Goal: Information Seeking & Learning: Check status

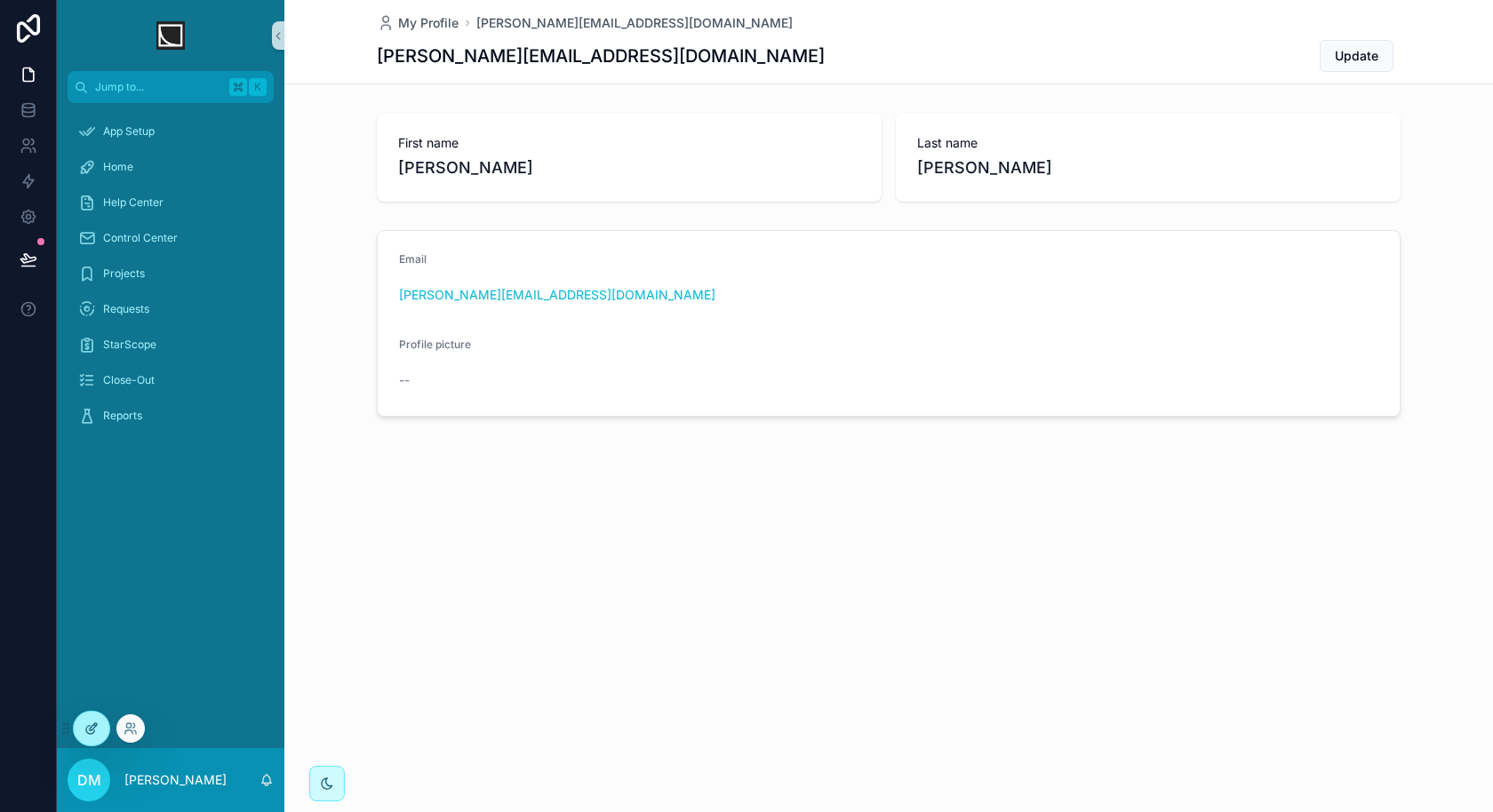
click at [99, 739] on div at bounding box center [91, 729] width 35 height 34
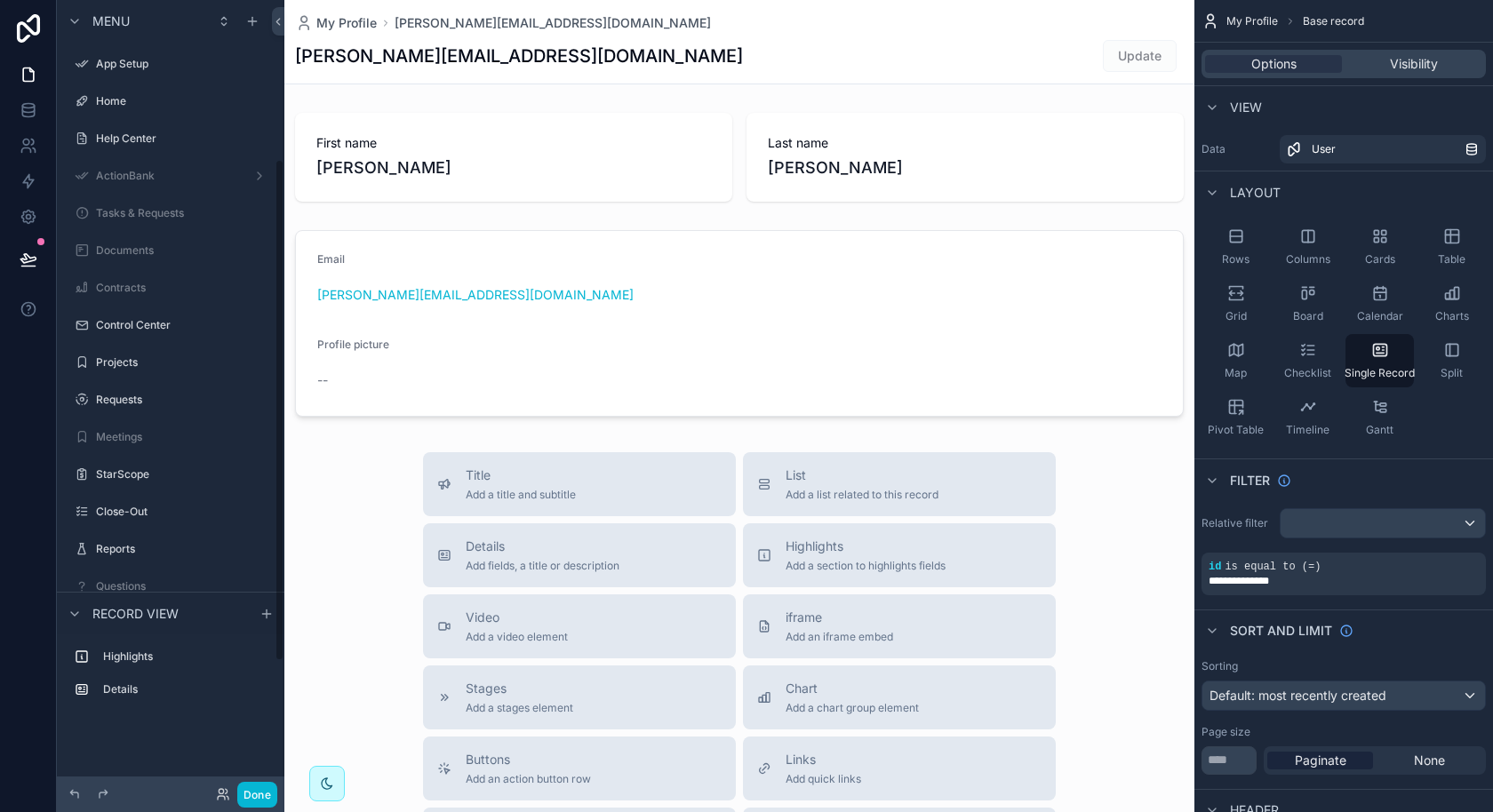
scroll to position [250, 0]
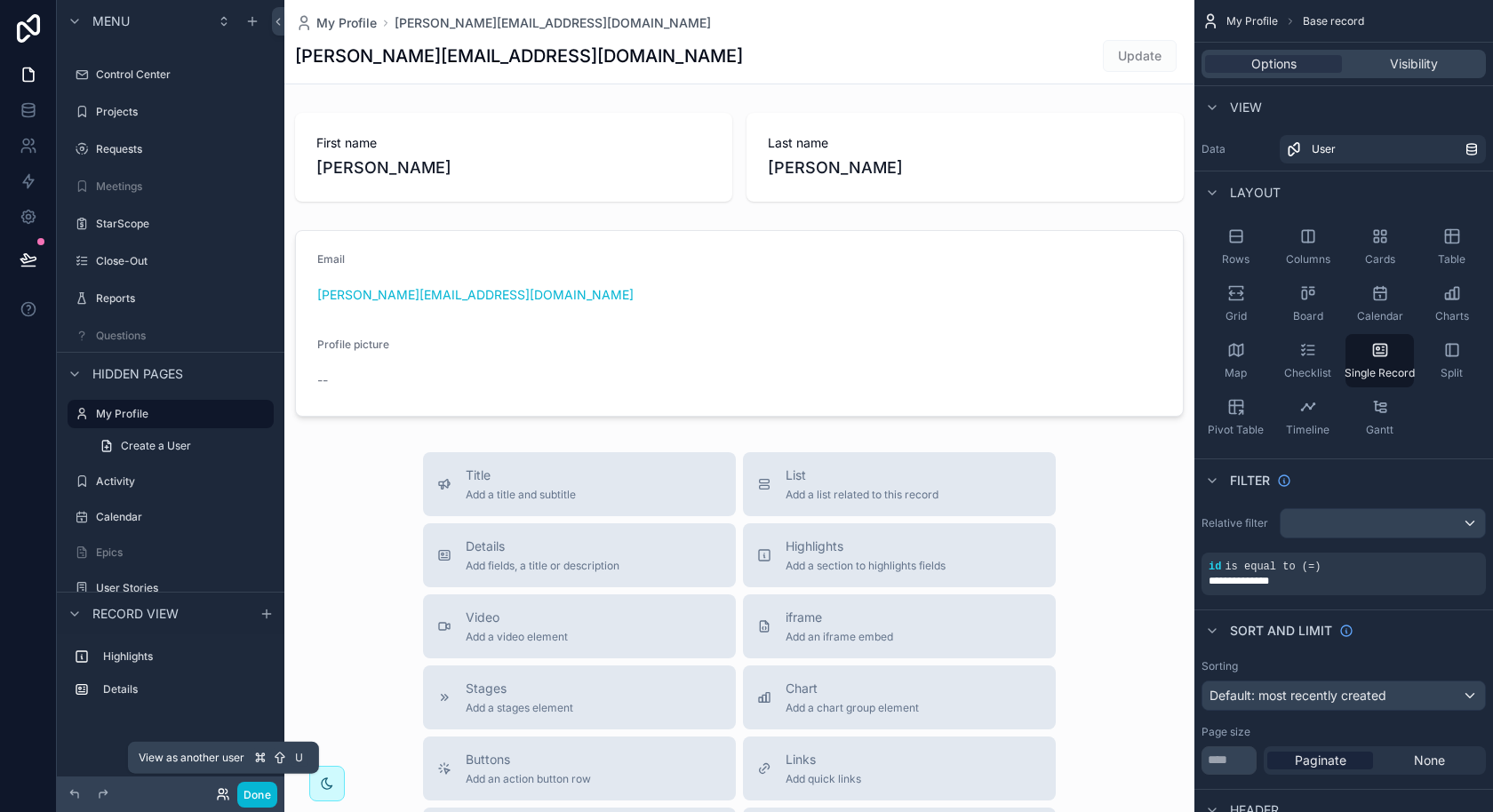
click at [220, 799] on icon at bounding box center [223, 794] width 14 height 14
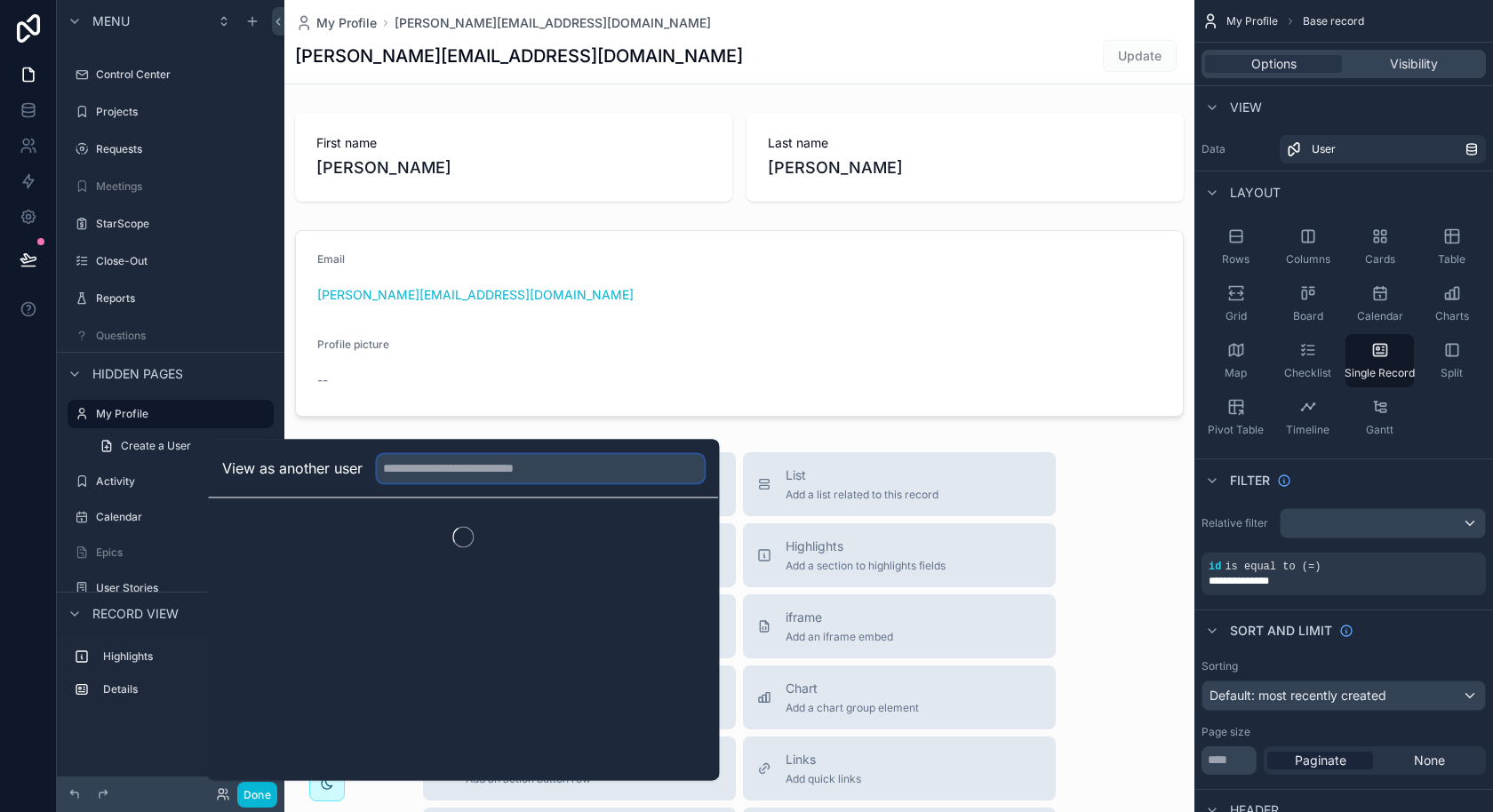
click at [480, 469] on input "text" at bounding box center [540, 469] width 327 height 28
type input "****"
click at [685, 527] on button "Select" at bounding box center [681, 533] width 47 height 26
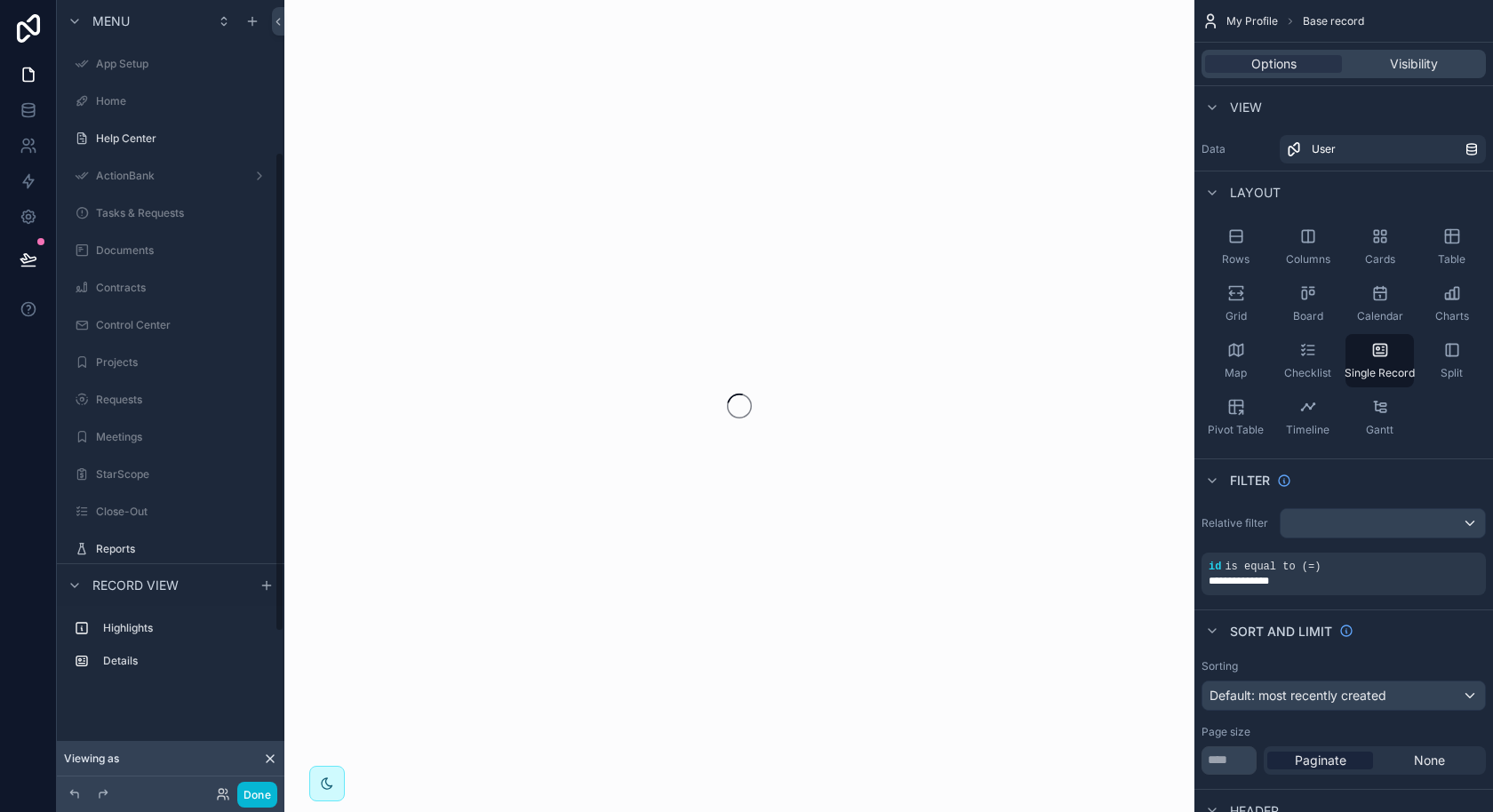
scroll to position [250, 0]
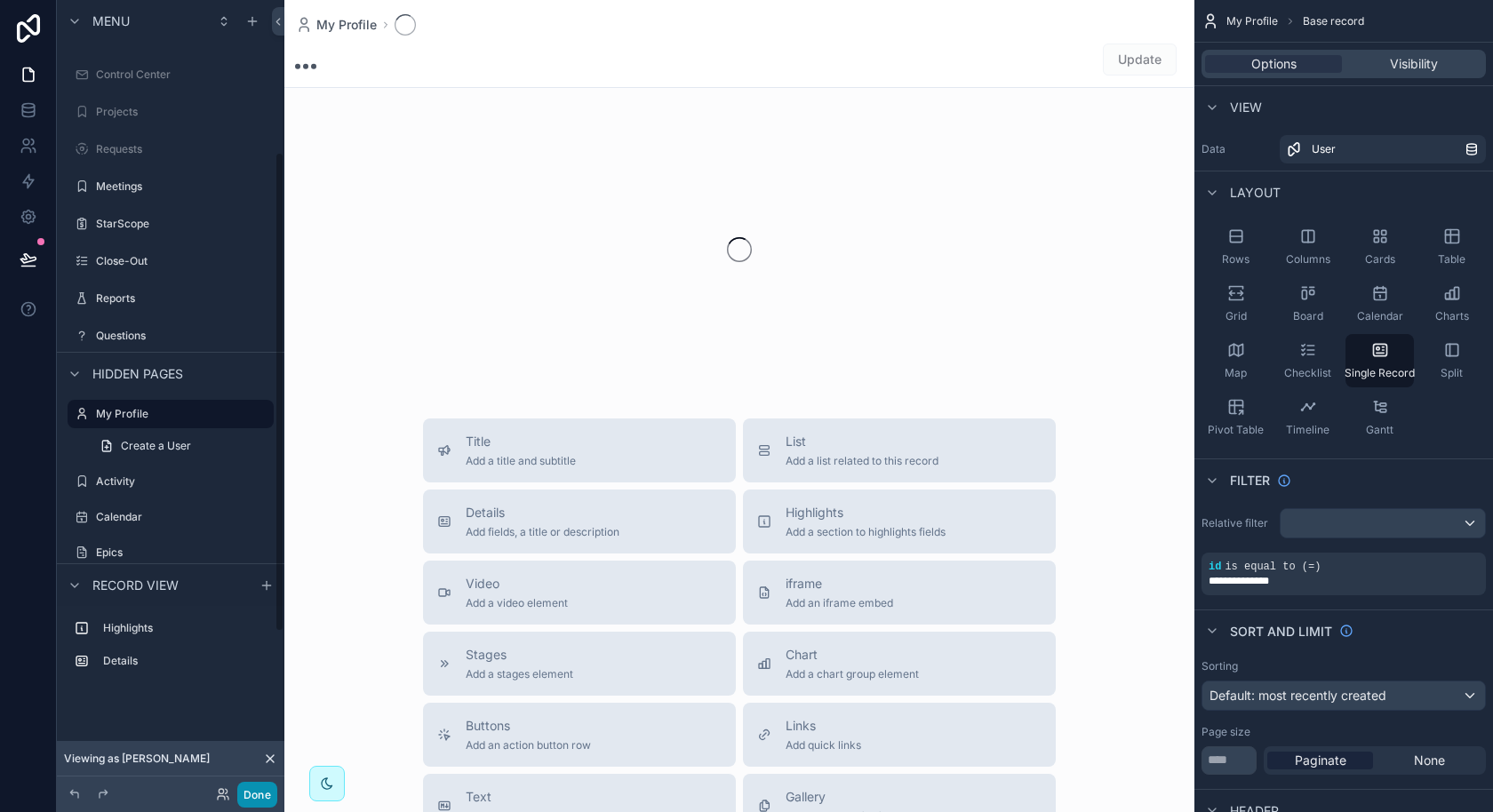
click at [258, 797] on button "Done" at bounding box center [257, 794] width 40 height 26
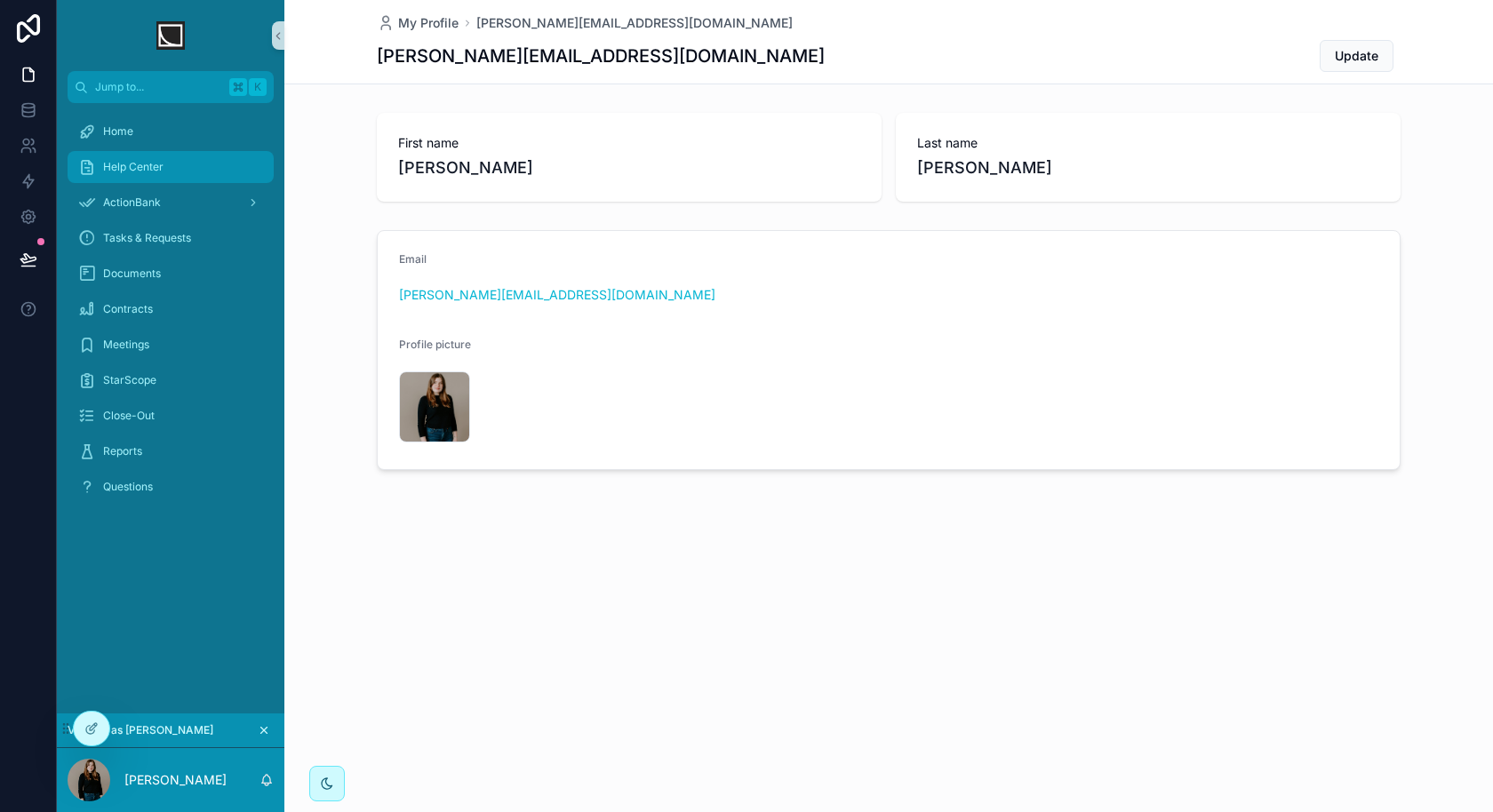
click at [163, 175] on div "Help Center" at bounding box center [170, 167] width 185 height 28
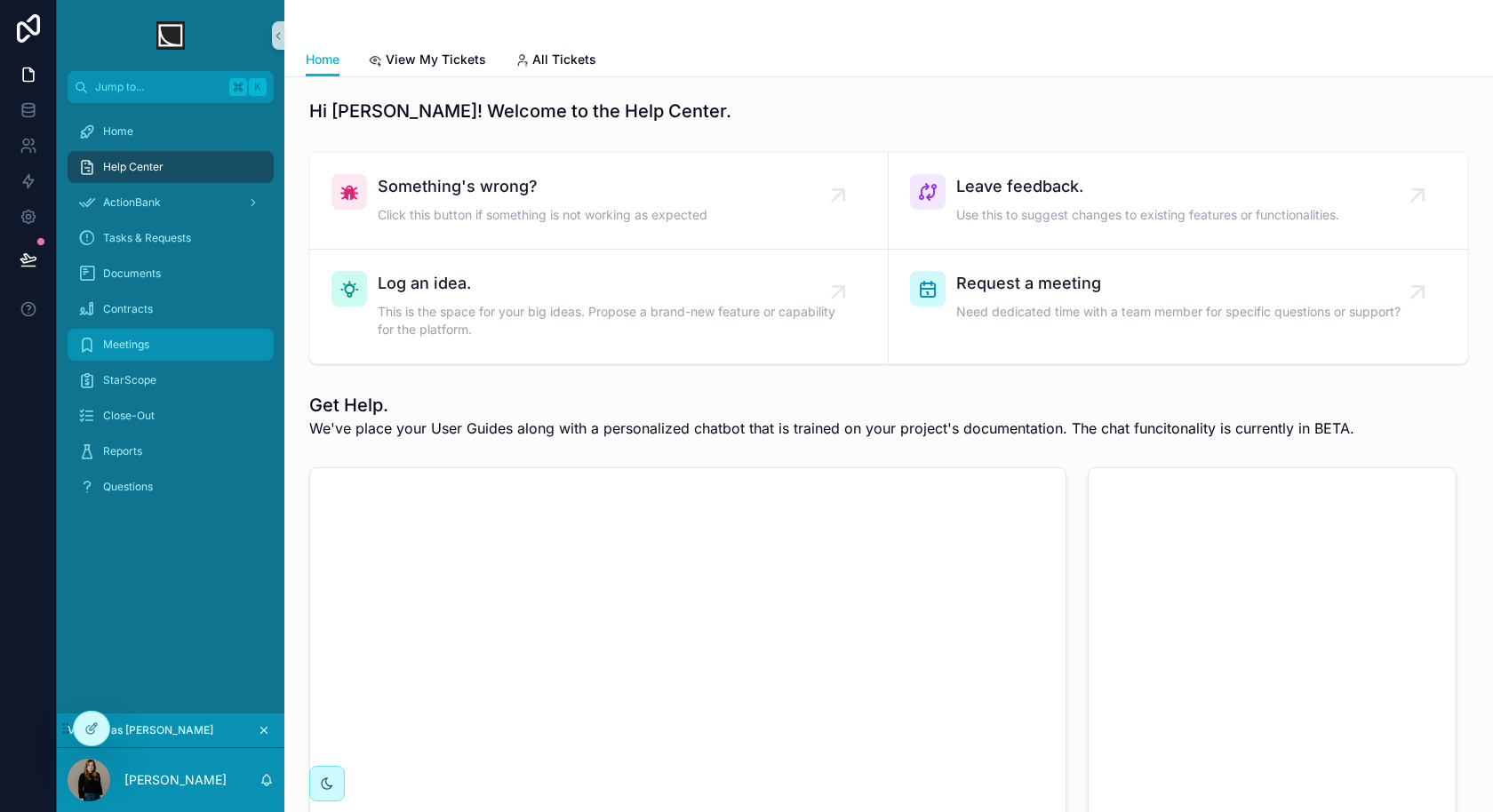
click at [162, 339] on div "Meetings" at bounding box center [170, 344] width 185 height 28
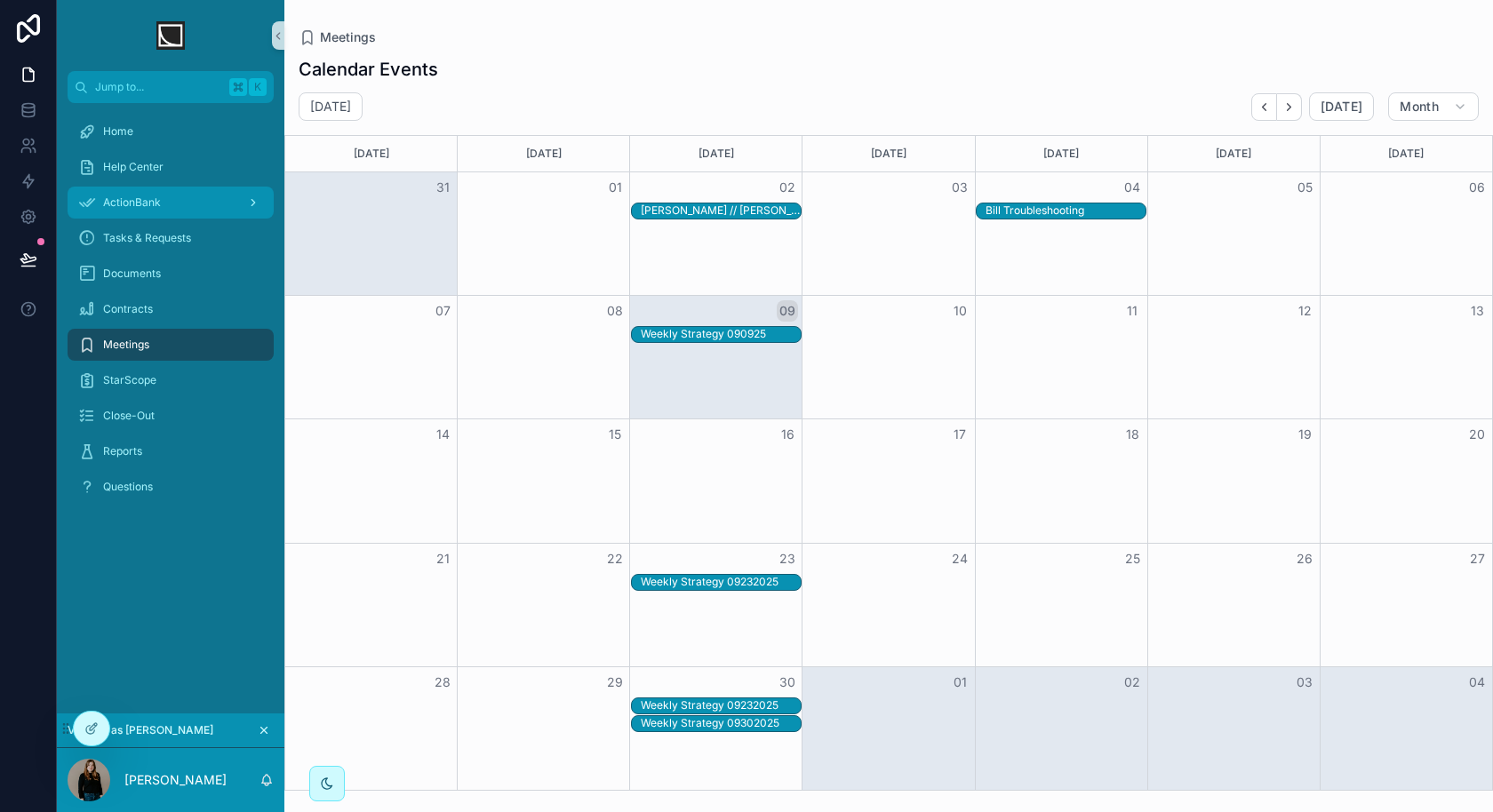
click at [167, 212] on div "ActionBank" at bounding box center [170, 203] width 185 height 28
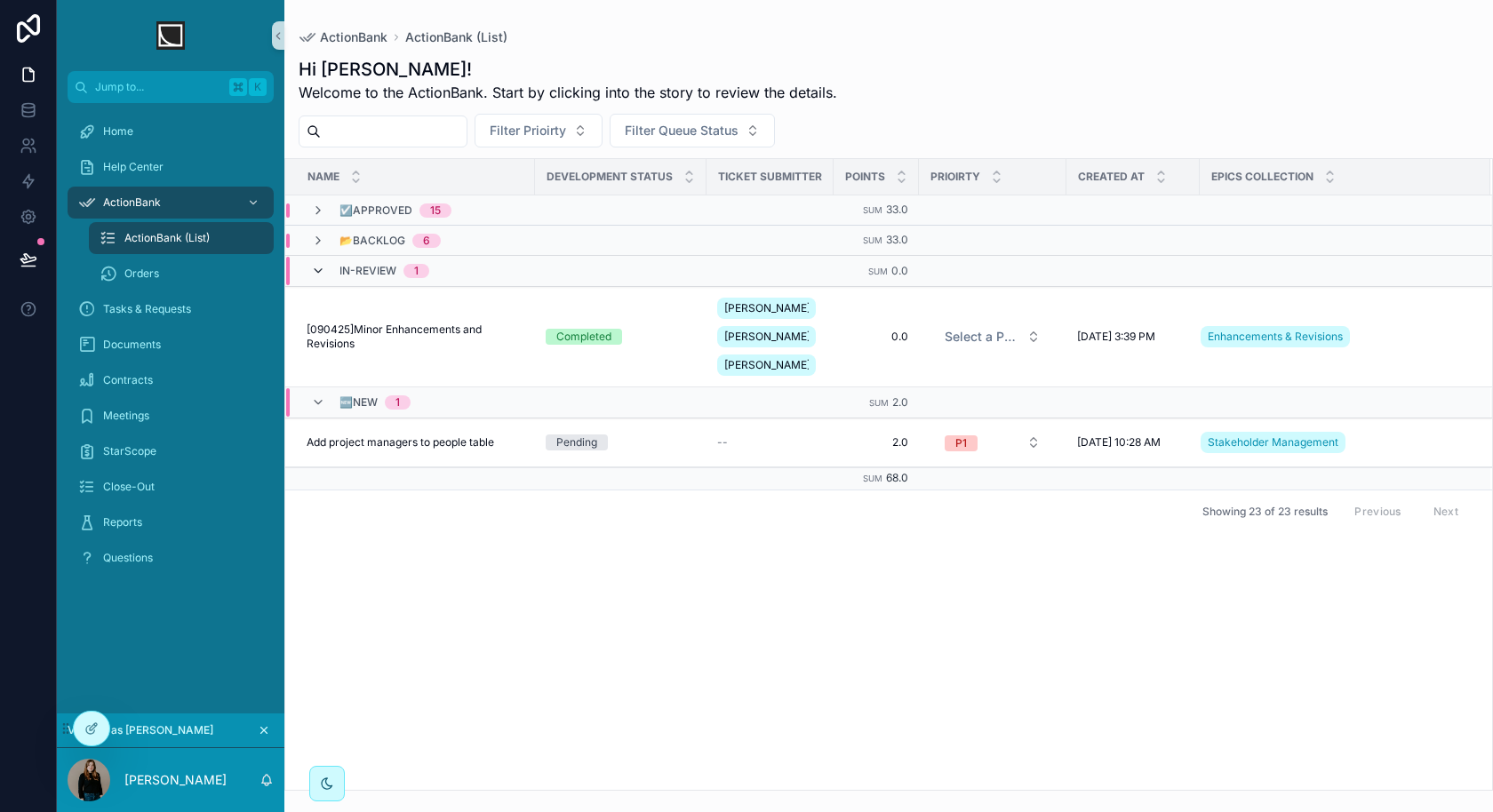
click at [313, 267] on icon "scrollable content" at bounding box center [318, 270] width 14 height 14
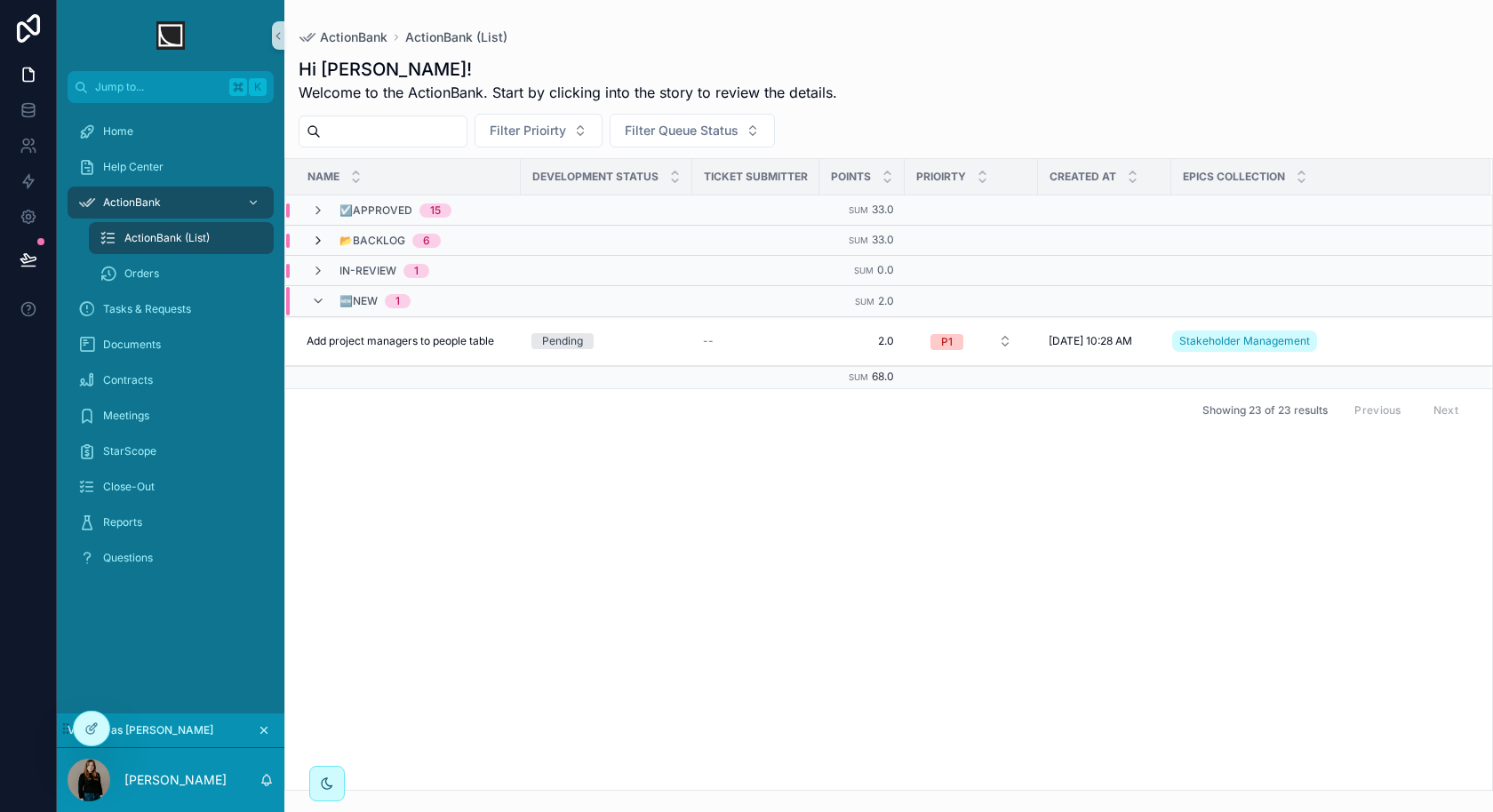
click at [318, 236] on icon "scrollable content" at bounding box center [318, 240] width 14 height 14
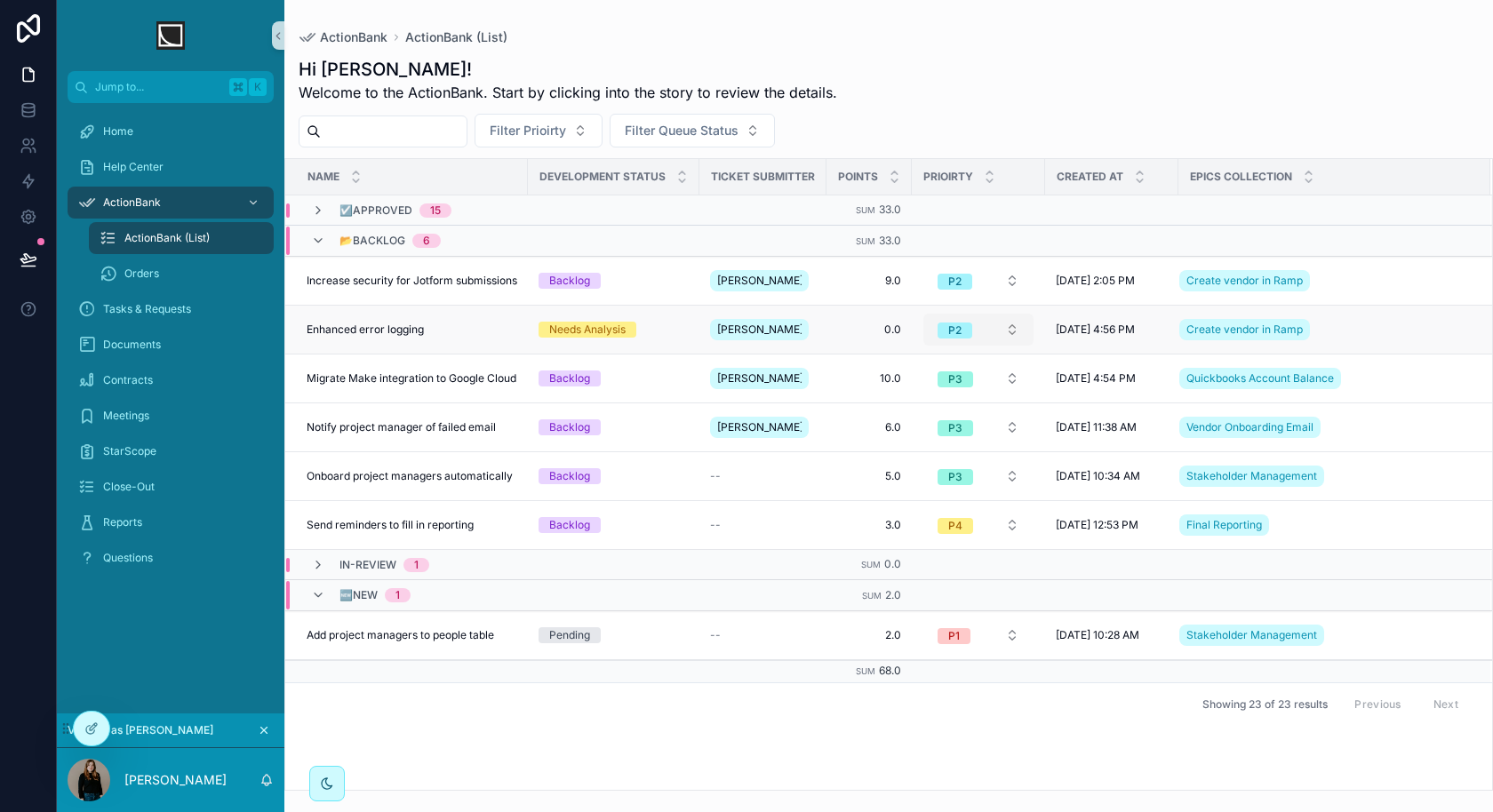
click at [984, 330] on button "P2" at bounding box center [979, 330] width 110 height 32
click at [932, 77] on div "Hi Katie! Welcome to the ActionBank. Start by clicking into the story to review…" at bounding box center [889, 80] width 1181 height 46
click at [970, 273] on span "P2" at bounding box center [955, 281] width 35 height 16
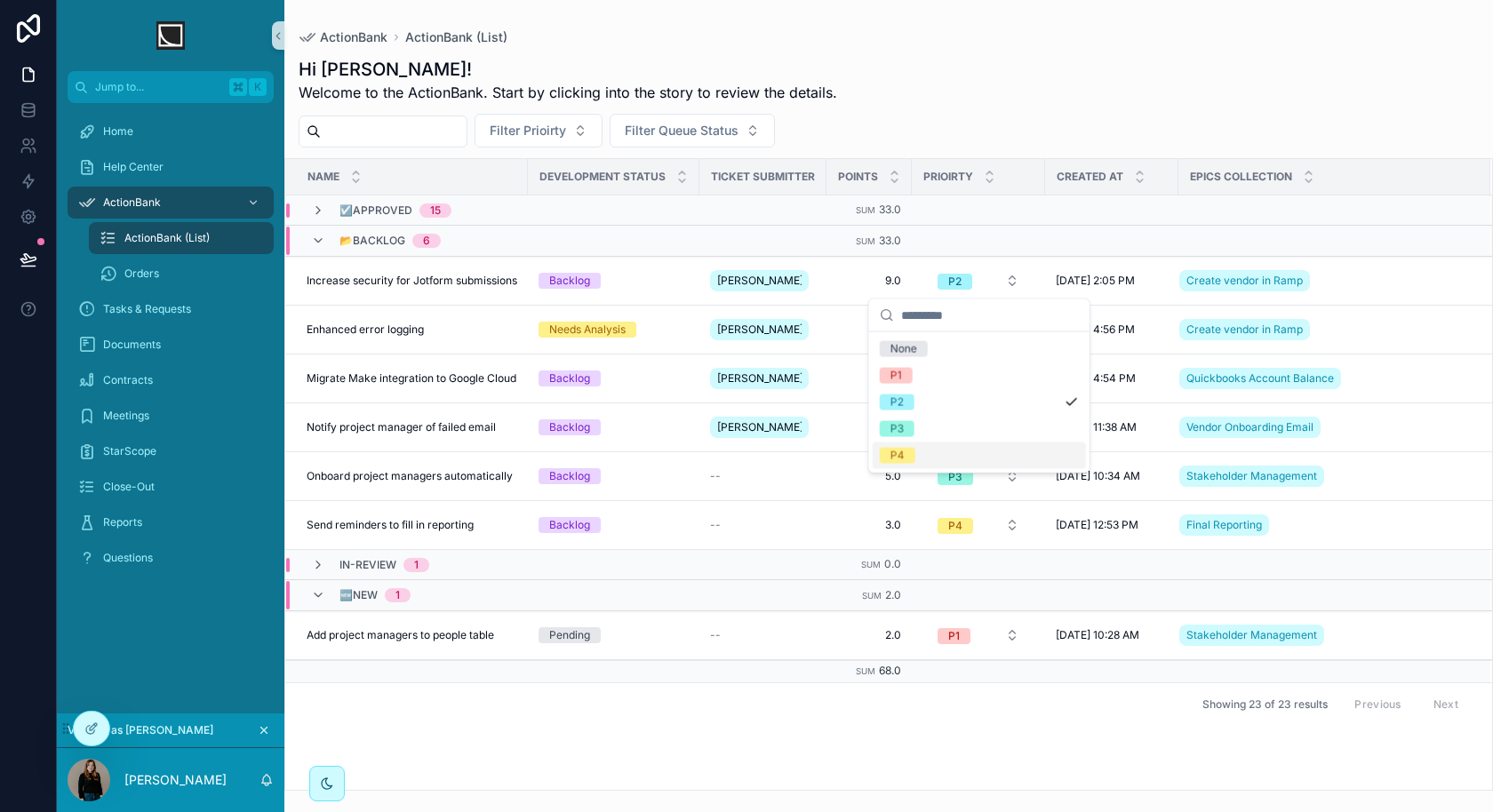
click at [890, 454] on div "P4" at bounding box center [897, 455] width 14 height 16
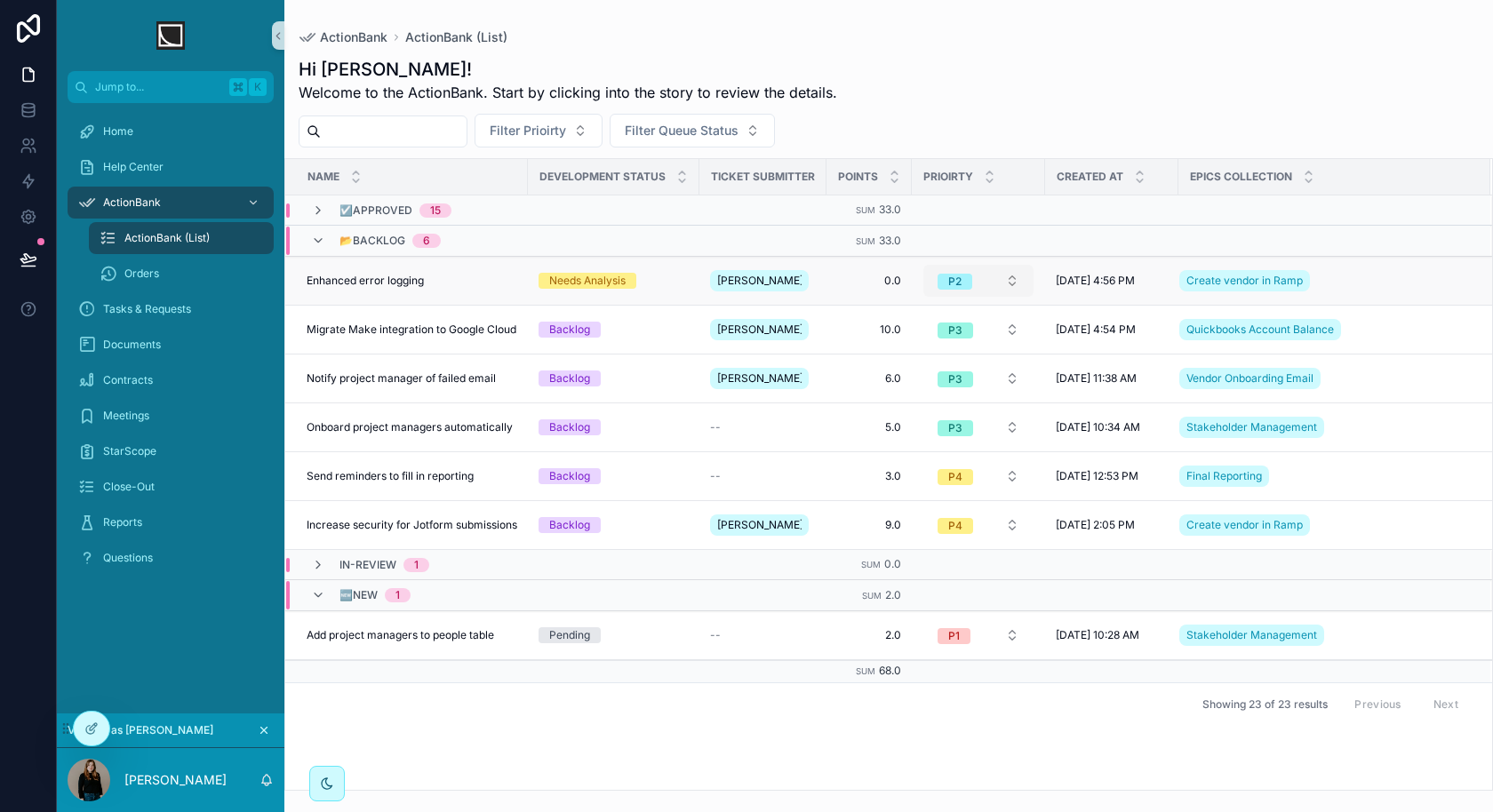
click at [969, 283] on span "P2" at bounding box center [955, 281] width 35 height 16
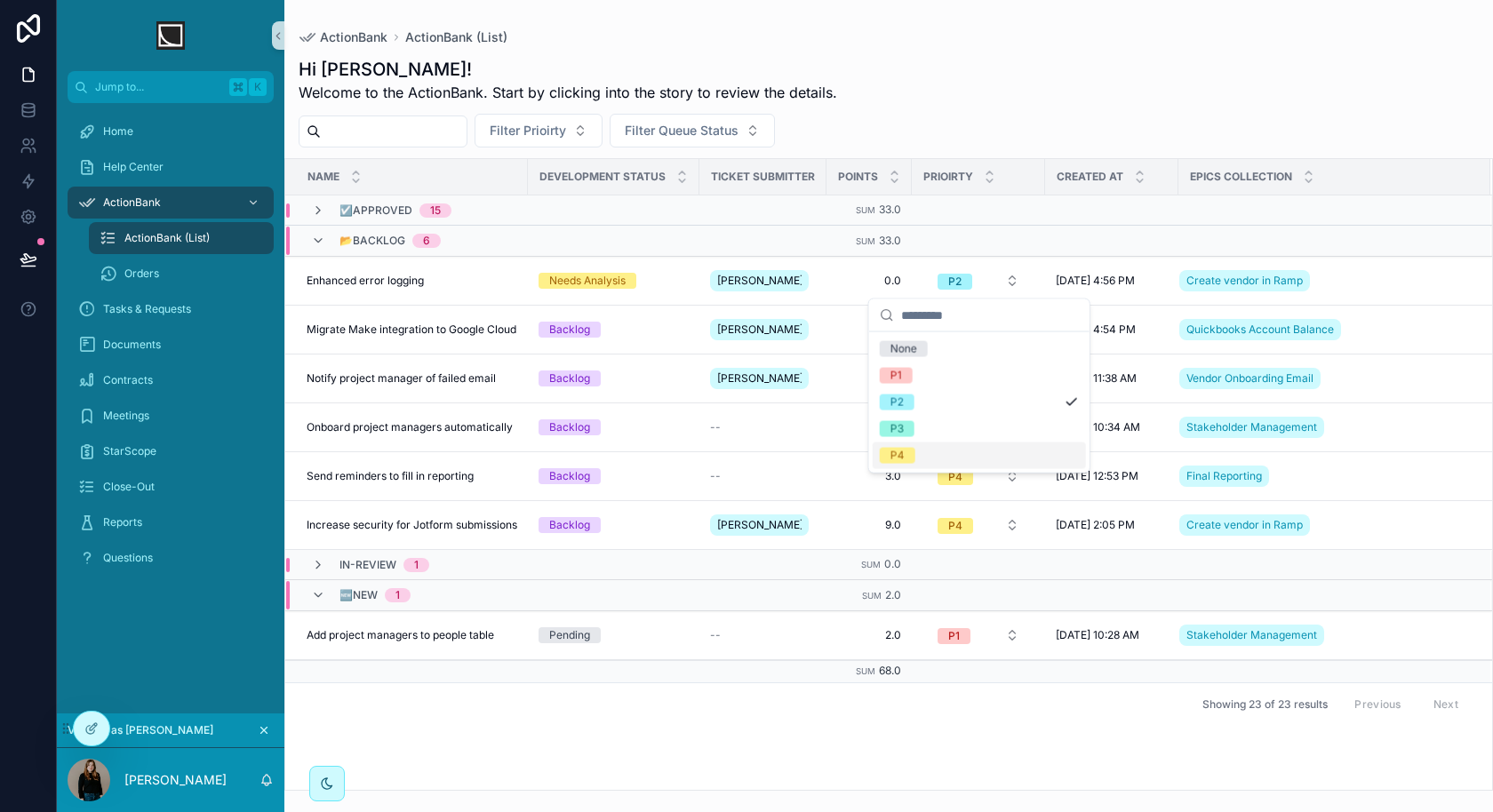
click at [920, 454] on div "P4" at bounding box center [980, 455] width 214 height 27
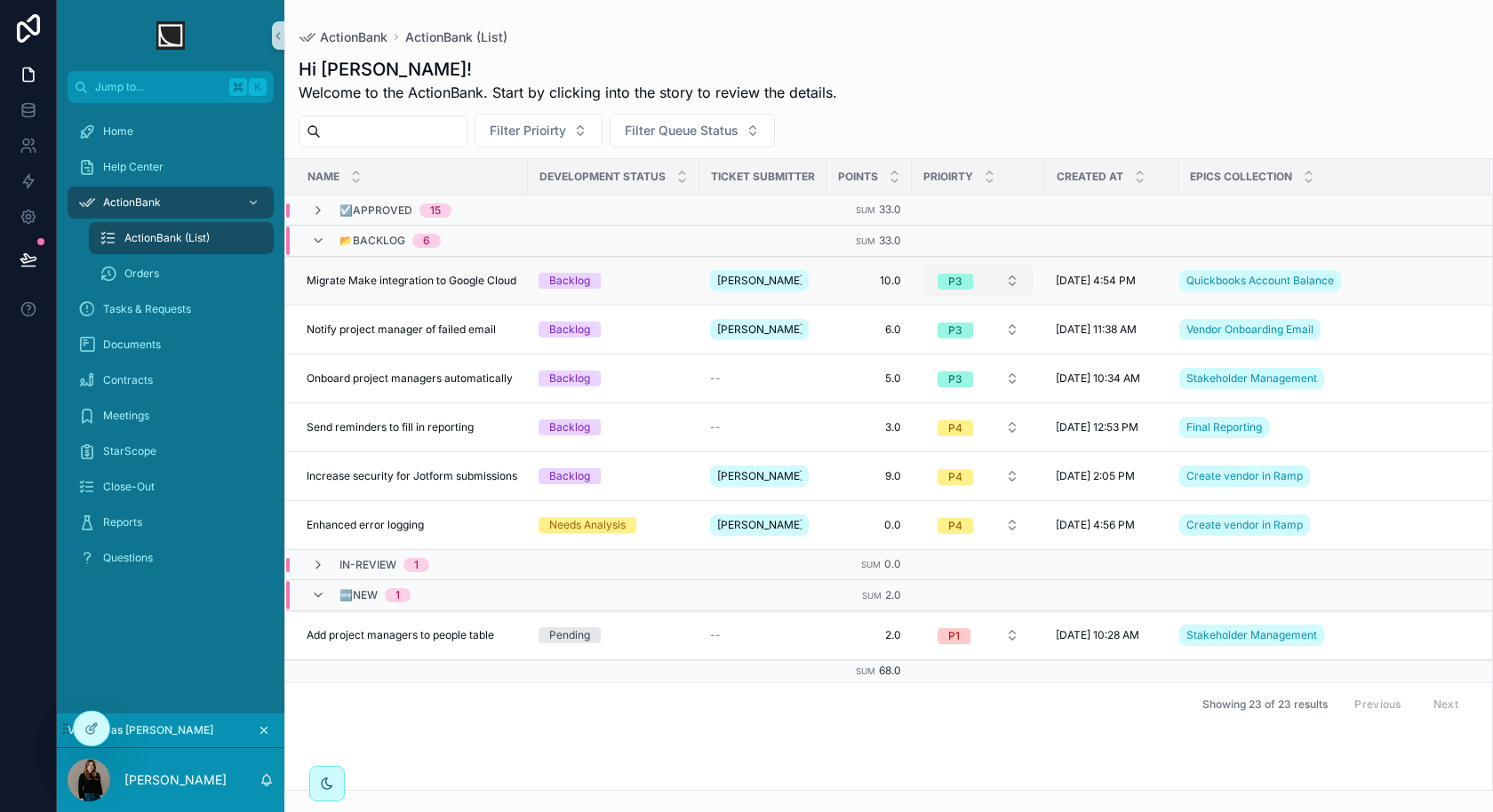
click at [960, 283] on div "P3" at bounding box center [955, 281] width 14 height 16
click at [942, 369] on div "P1" at bounding box center [980, 376] width 214 height 27
click at [962, 335] on span "P3" at bounding box center [955, 329] width 35 height 18
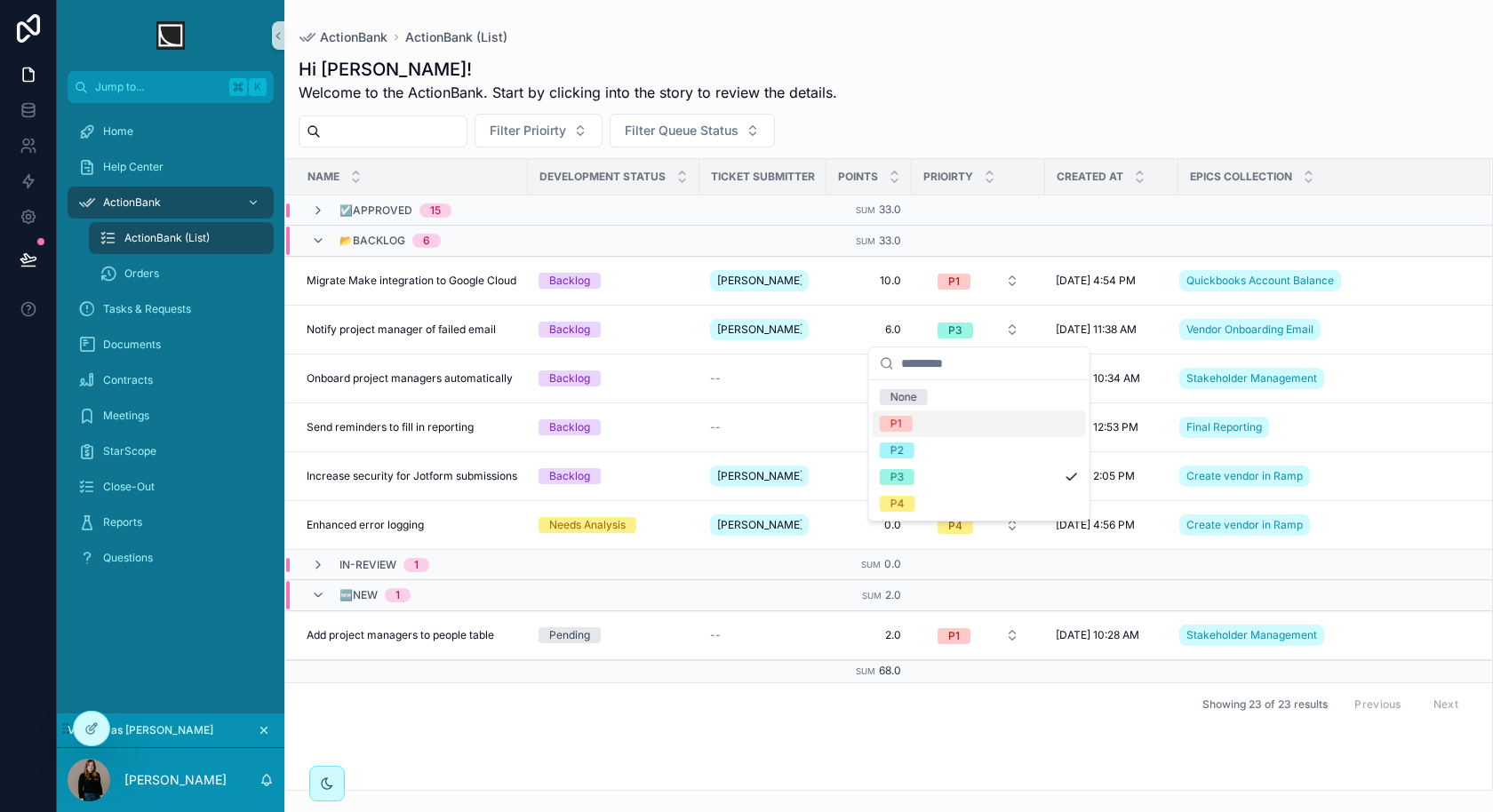
click at [956, 418] on div "P1" at bounding box center [980, 424] width 214 height 27
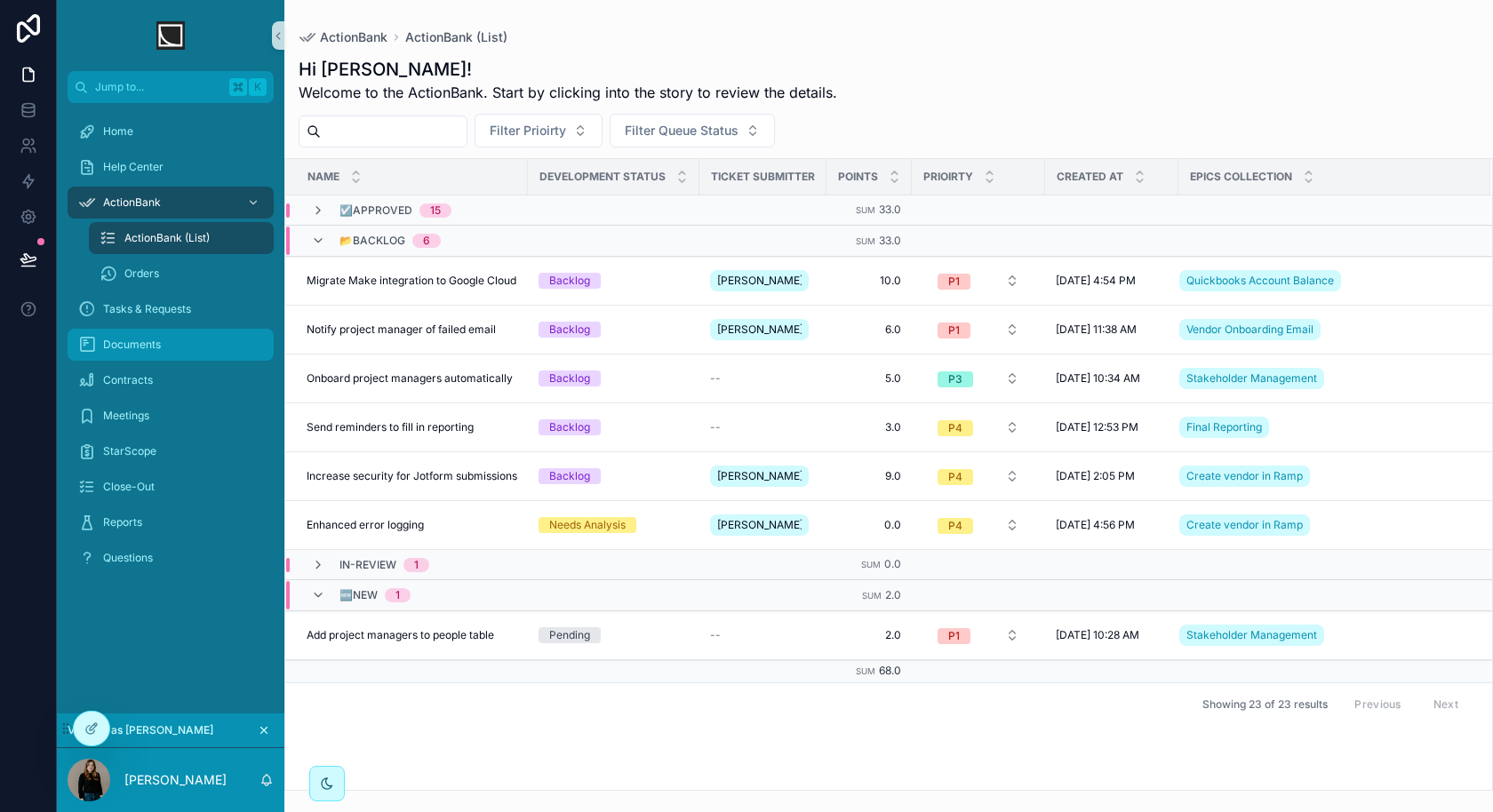
click at [122, 357] on div "Documents" at bounding box center [170, 344] width 185 height 28
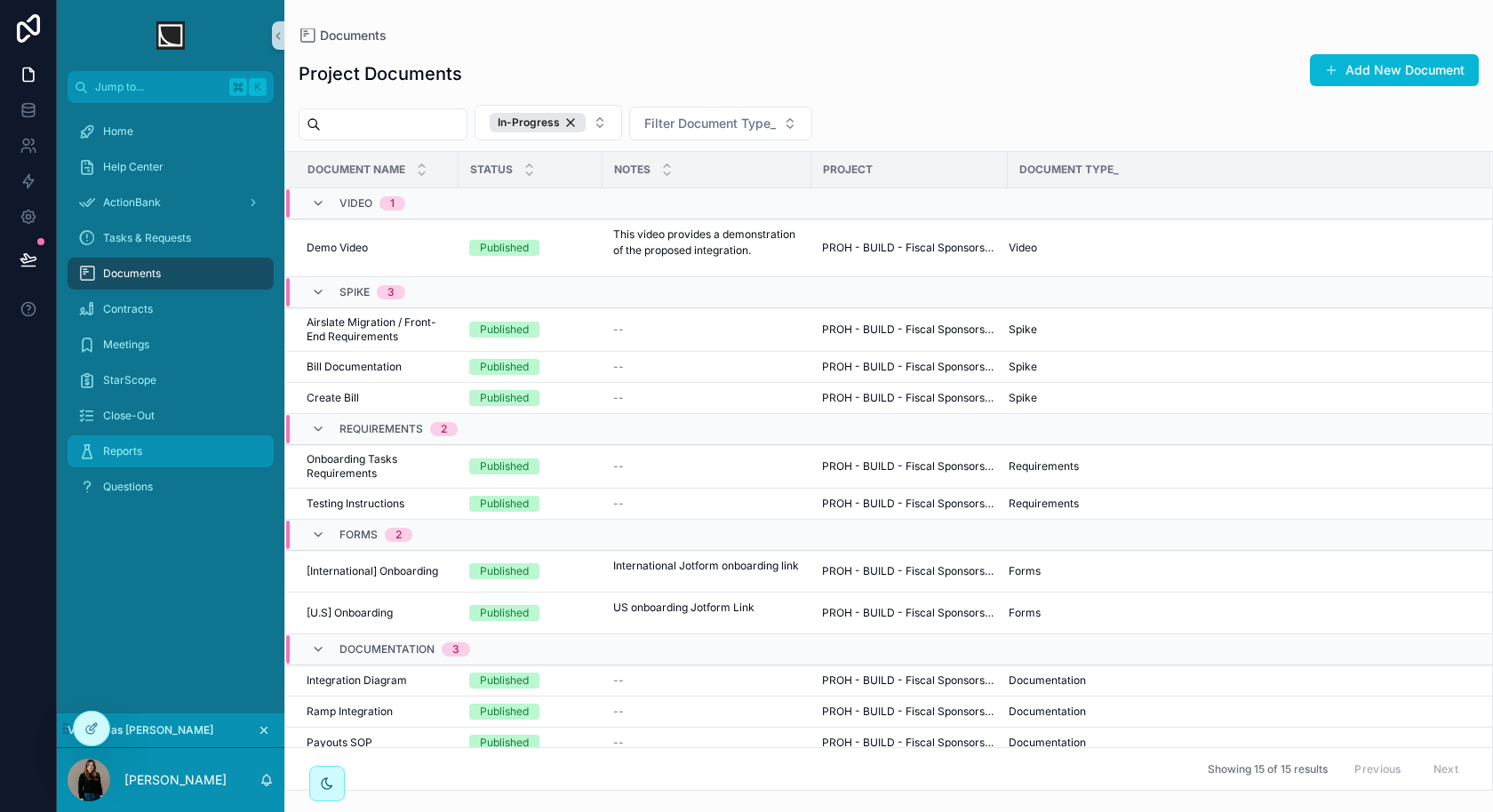
click at [159, 445] on div "Reports" at bounding box center [170, 452] width 185 height 28
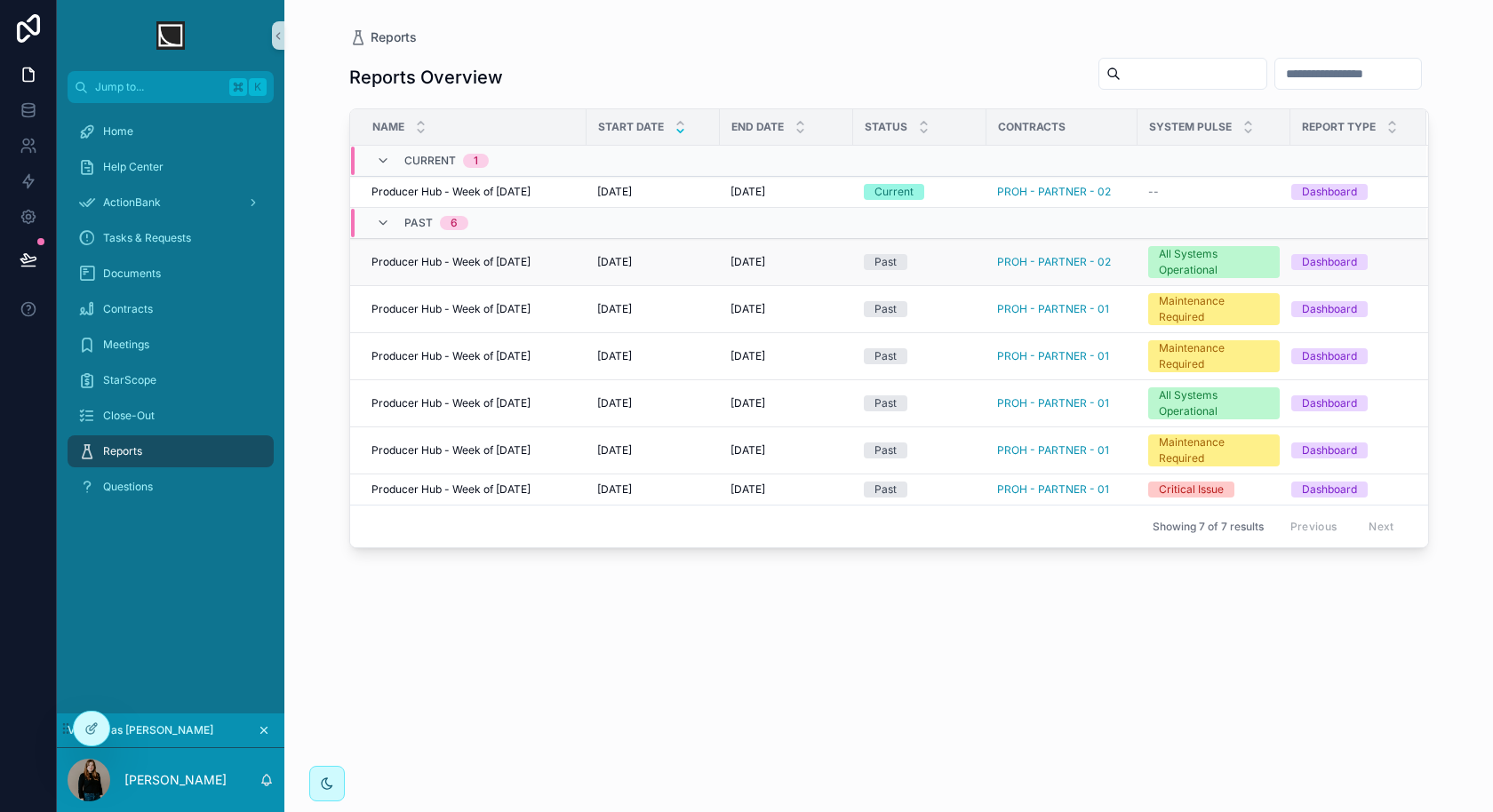
click at [692, 260] on div "9/1/2025 9/1/2025" at bounding box center [653, 262] width 112 height 14
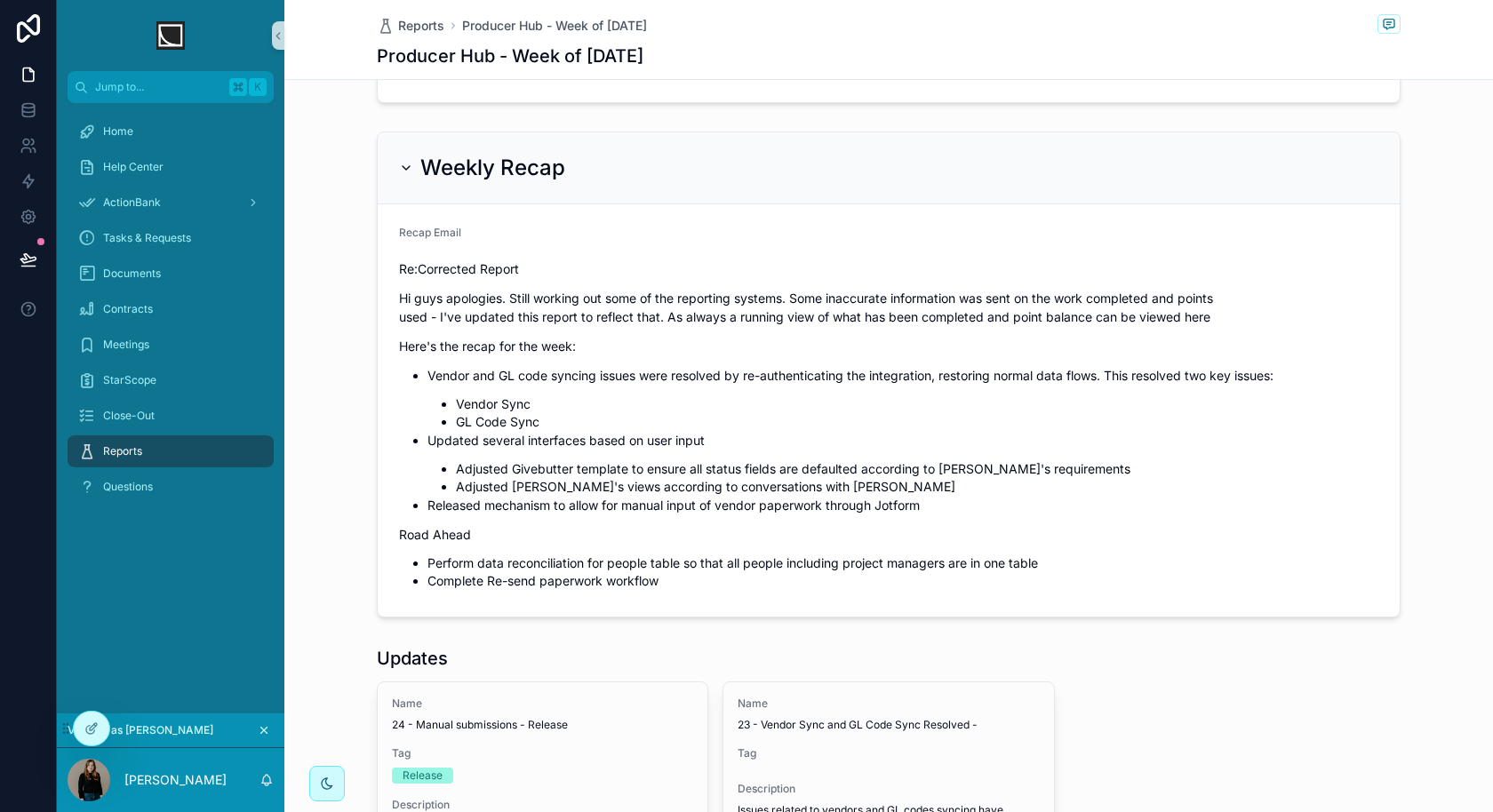
scroll to position [613, 0]
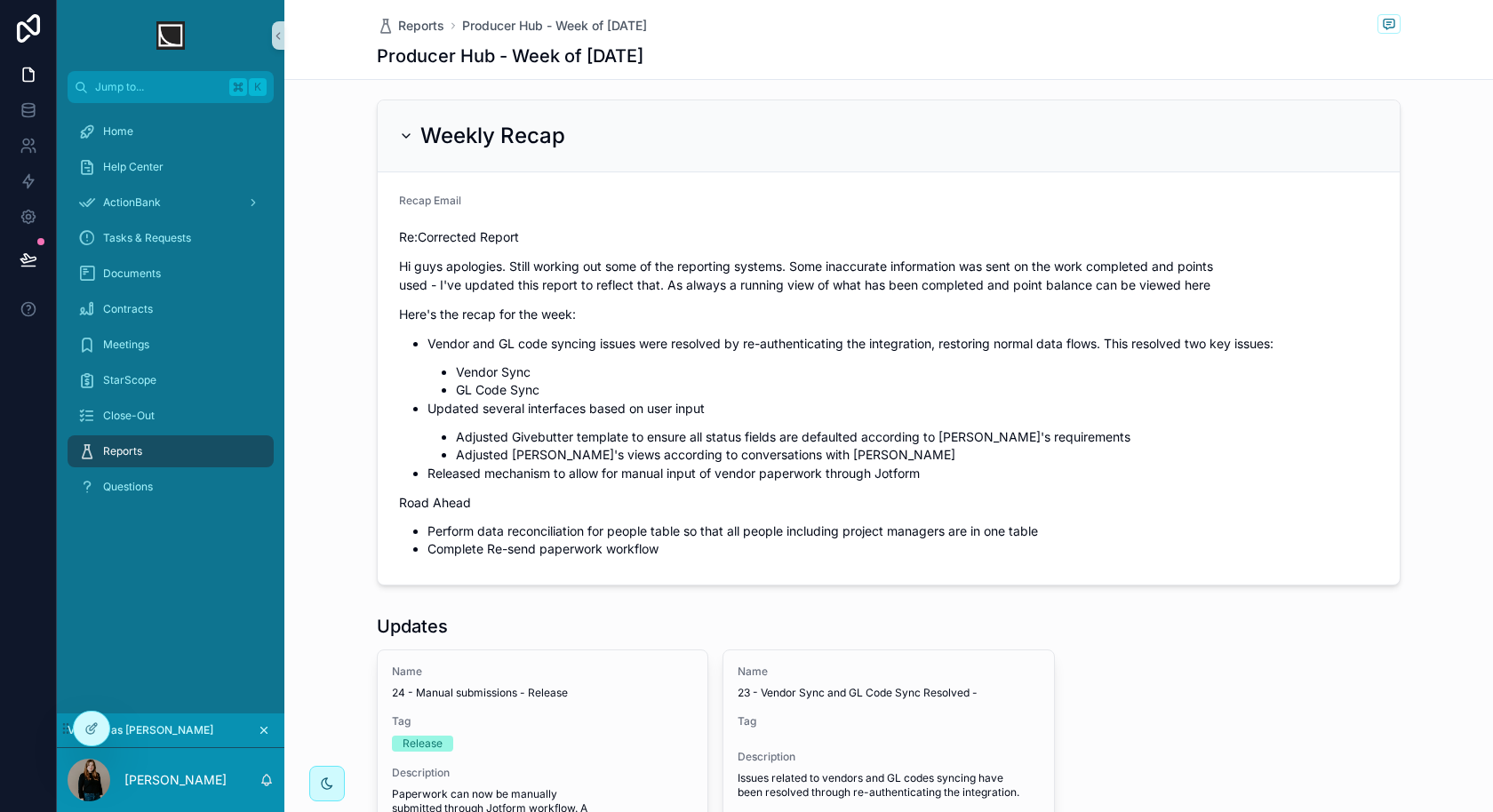
click at [528, 341] on p "Vendor and GL code syncing issues were resolved by re-authenticating the integr…" at bounding box center [903, 343] width 951 height 19
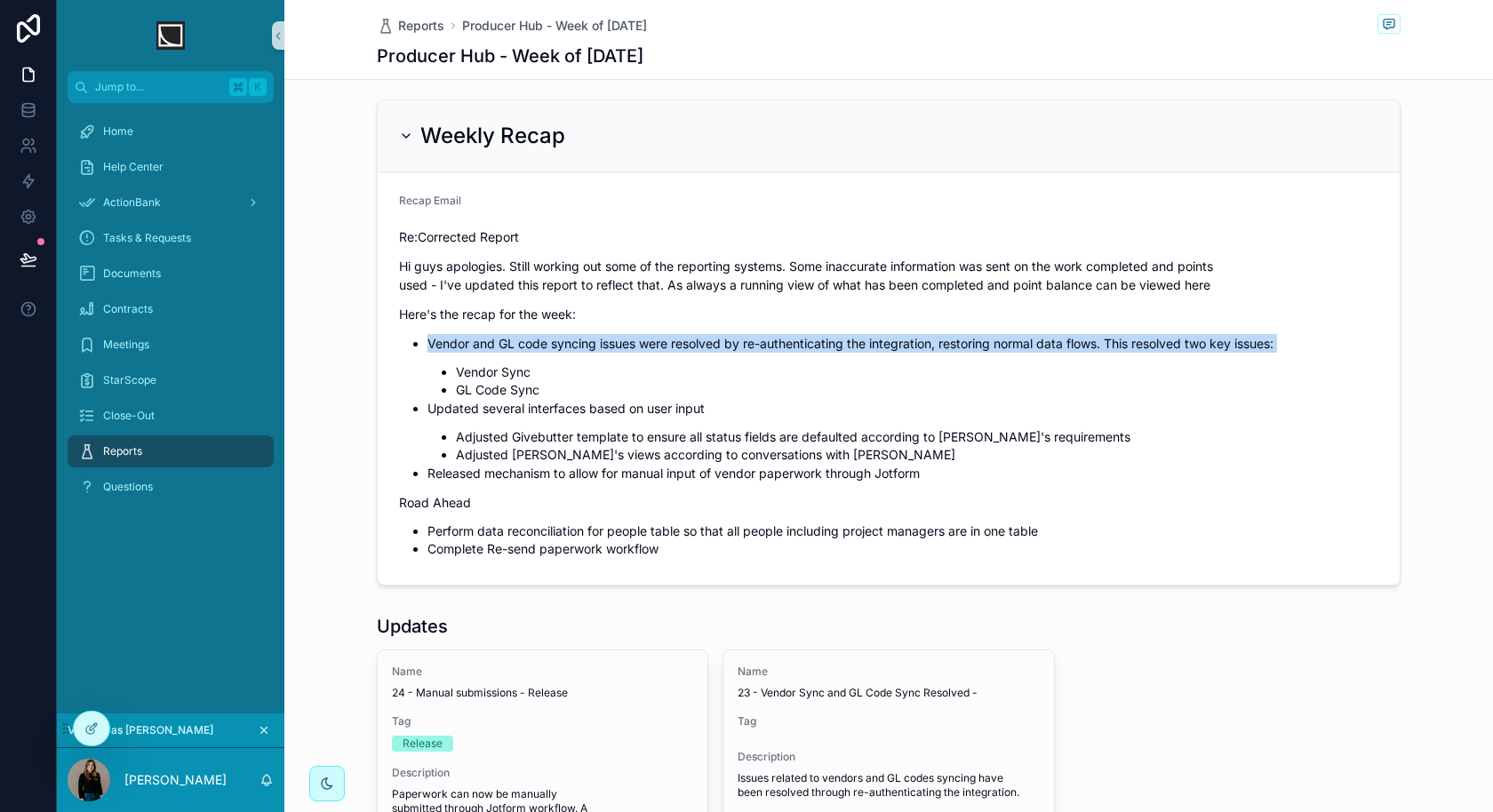
click at [528, 341] on p "Vendor and GL code syncing issues were resolved by re-authenticating the integr…" at bounding box center [903, 343] width 951 height 19
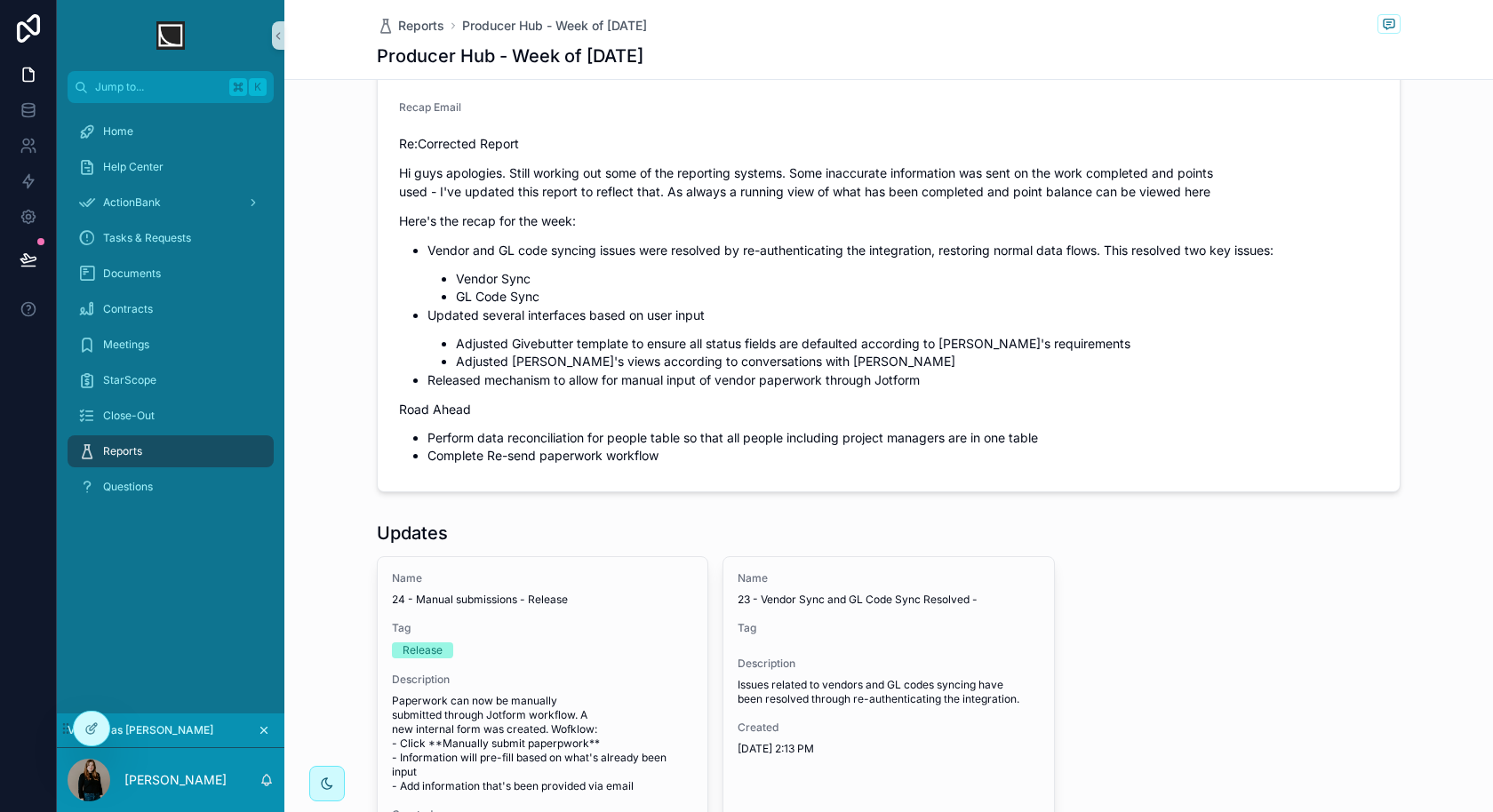
click at [548, 339] on li "Adjusted Givebutter template to ensure all status fields are defaulted accordin…" at bounding box center [917, 343] width 923 height 18
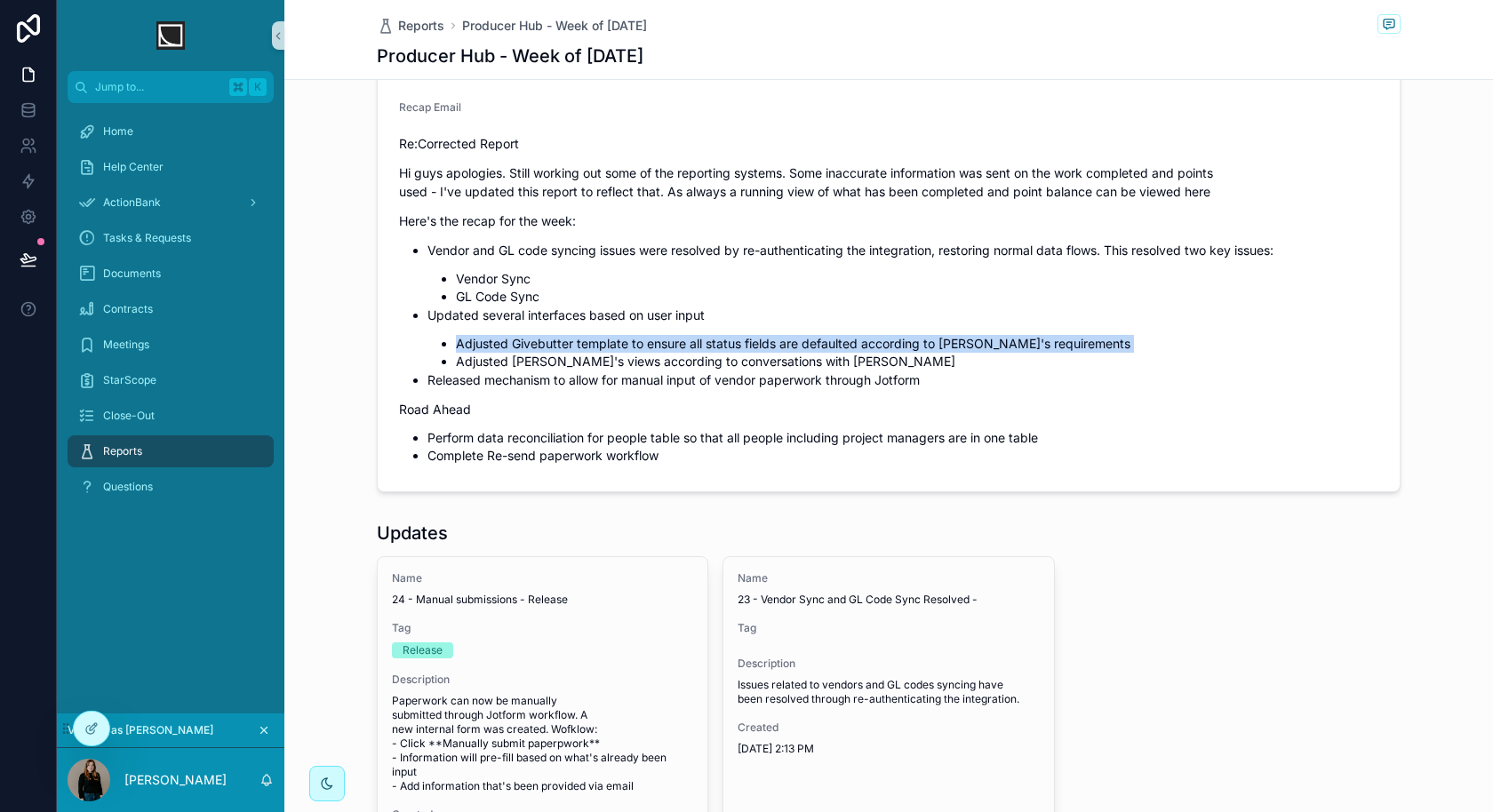
click at [548, 339] on li "Adjusted Givebutter template to ensure all status fields are defaulted accordin…" at bounding box center [917, 343] width 923 height 18
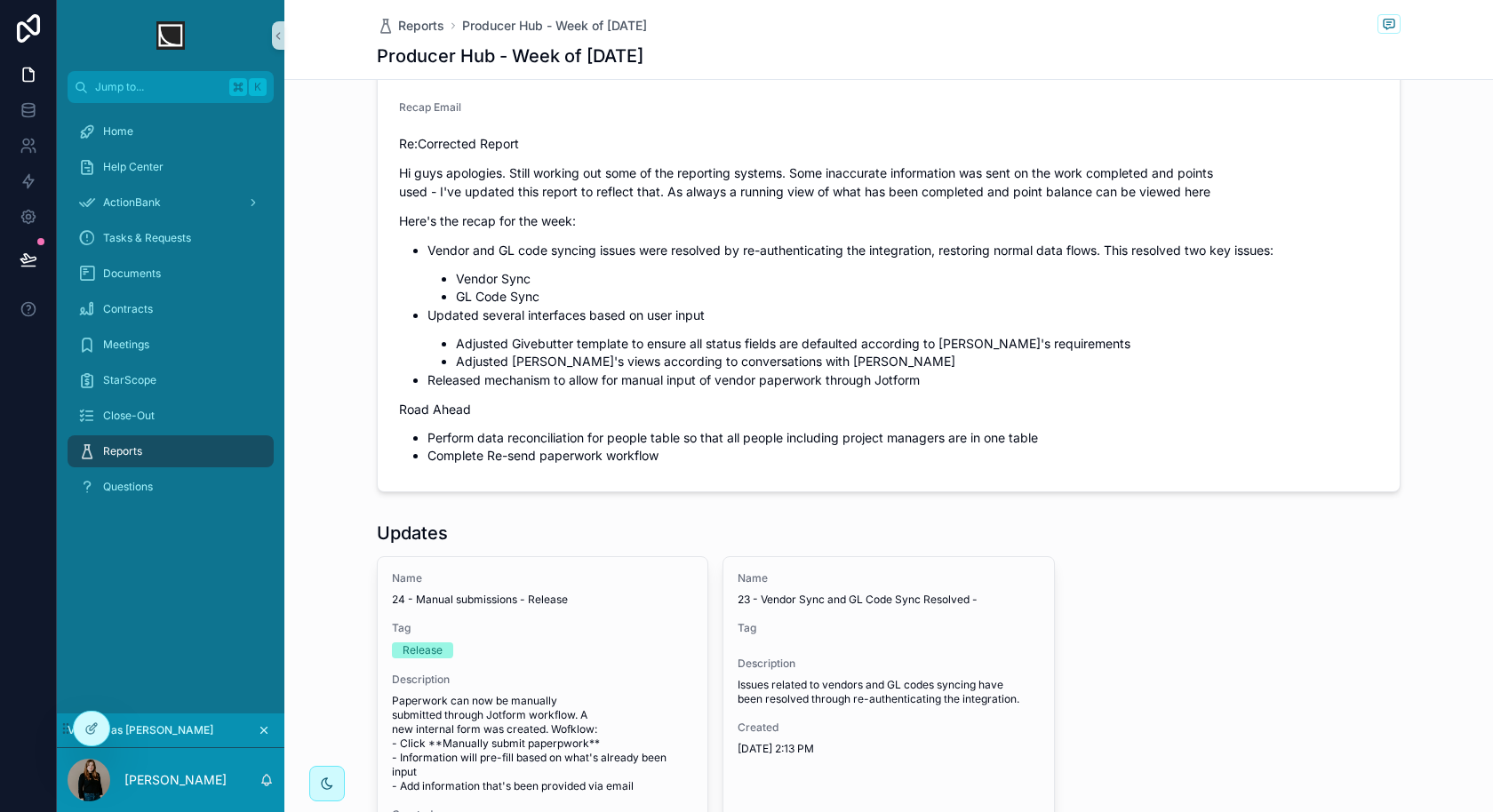
click at [650, 364] on li "Adjusted Kate's views according to conversations with Michael" at bounding box center [917, 361] width 923 height 18
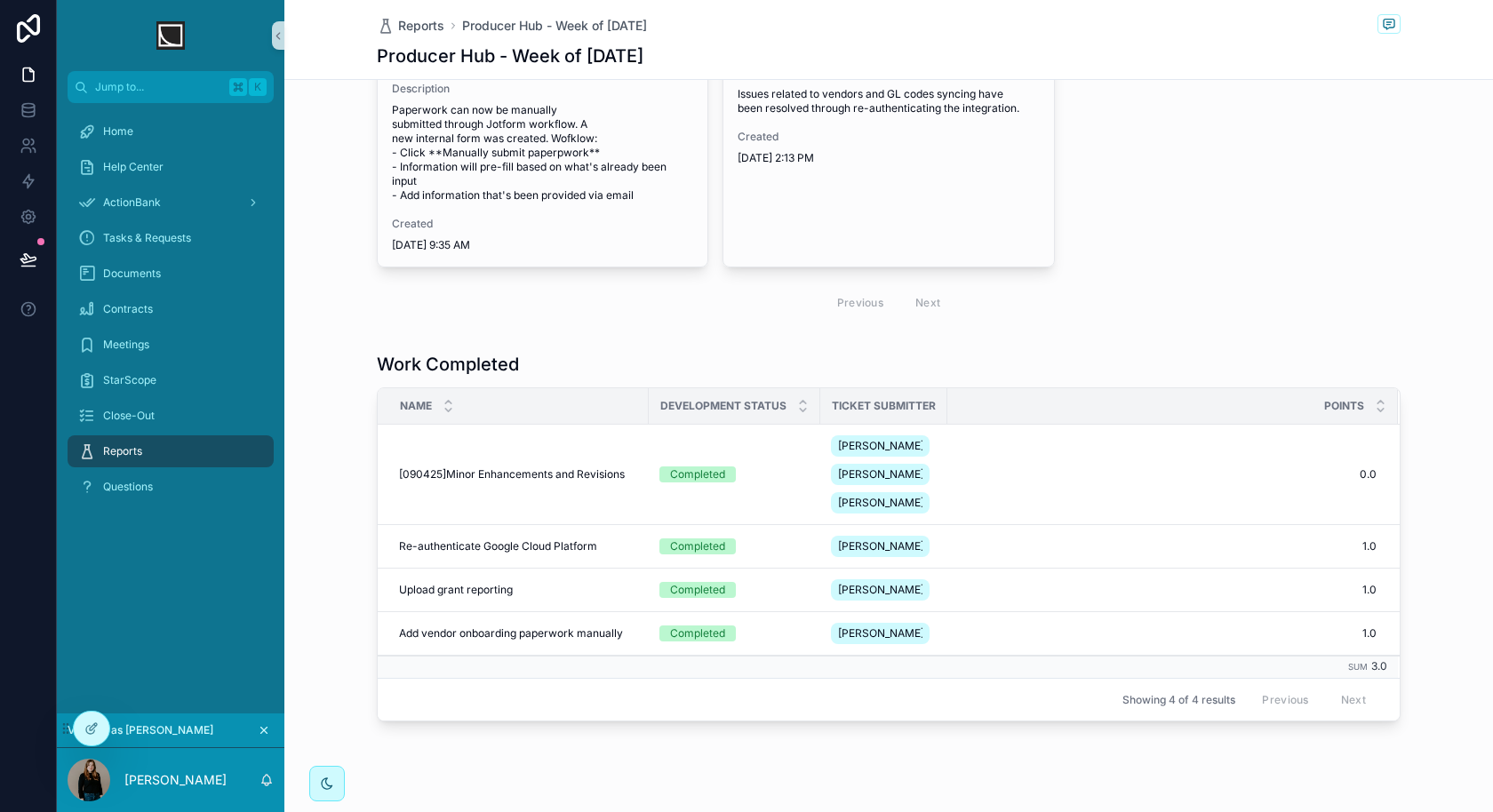
scroll to position [1304, 0]
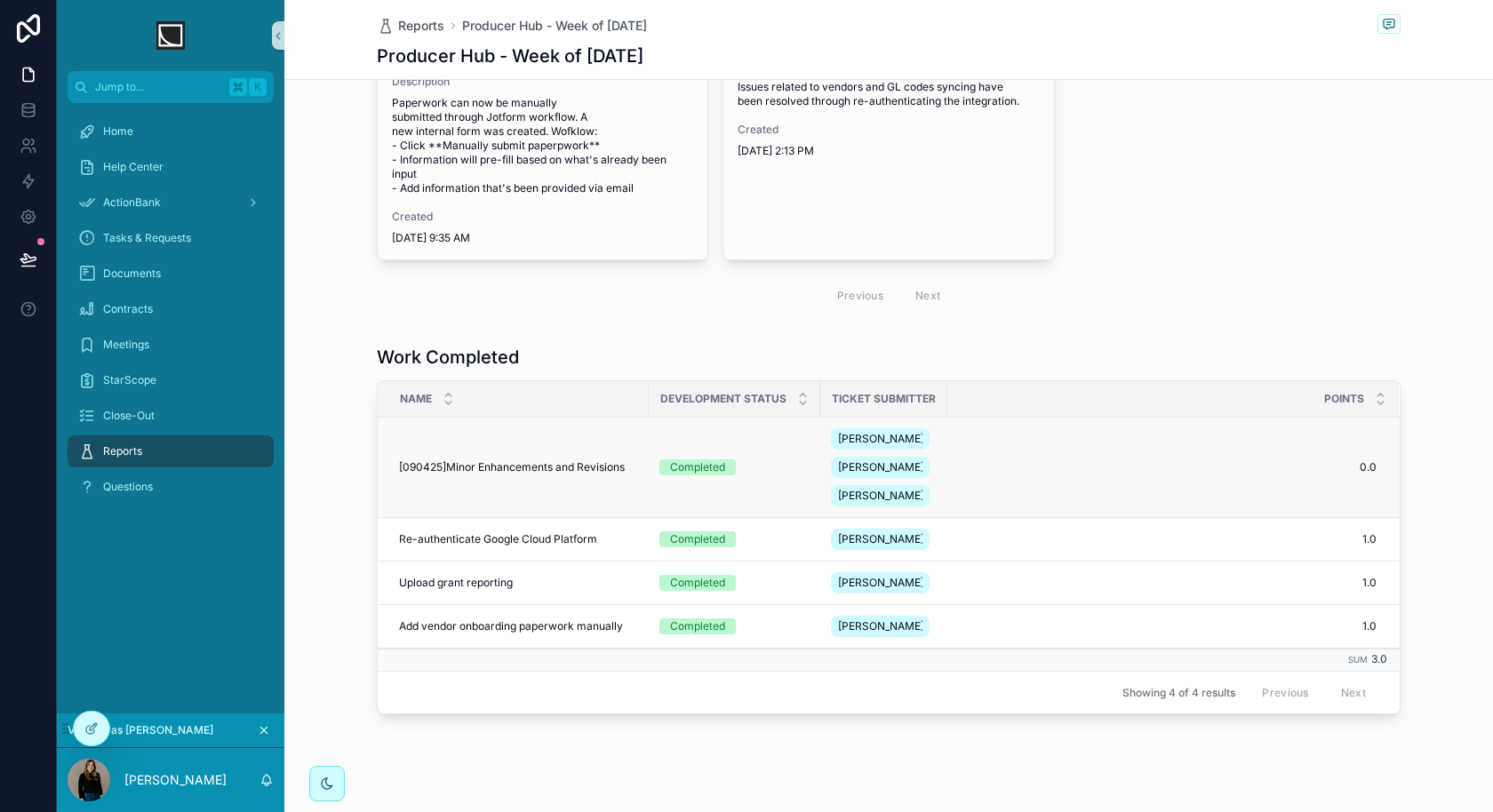
click at [527, 465] on td "[090425]Minor Enhancements and Revisions [090425]Minor Enhancements and Revisio…" at bounding box center [513, 468] width 271 height 101
click at [570, 460] on span "[090425]Minor Enhancements and Revisions" at bounding box center [512, 467] width 226 height 14
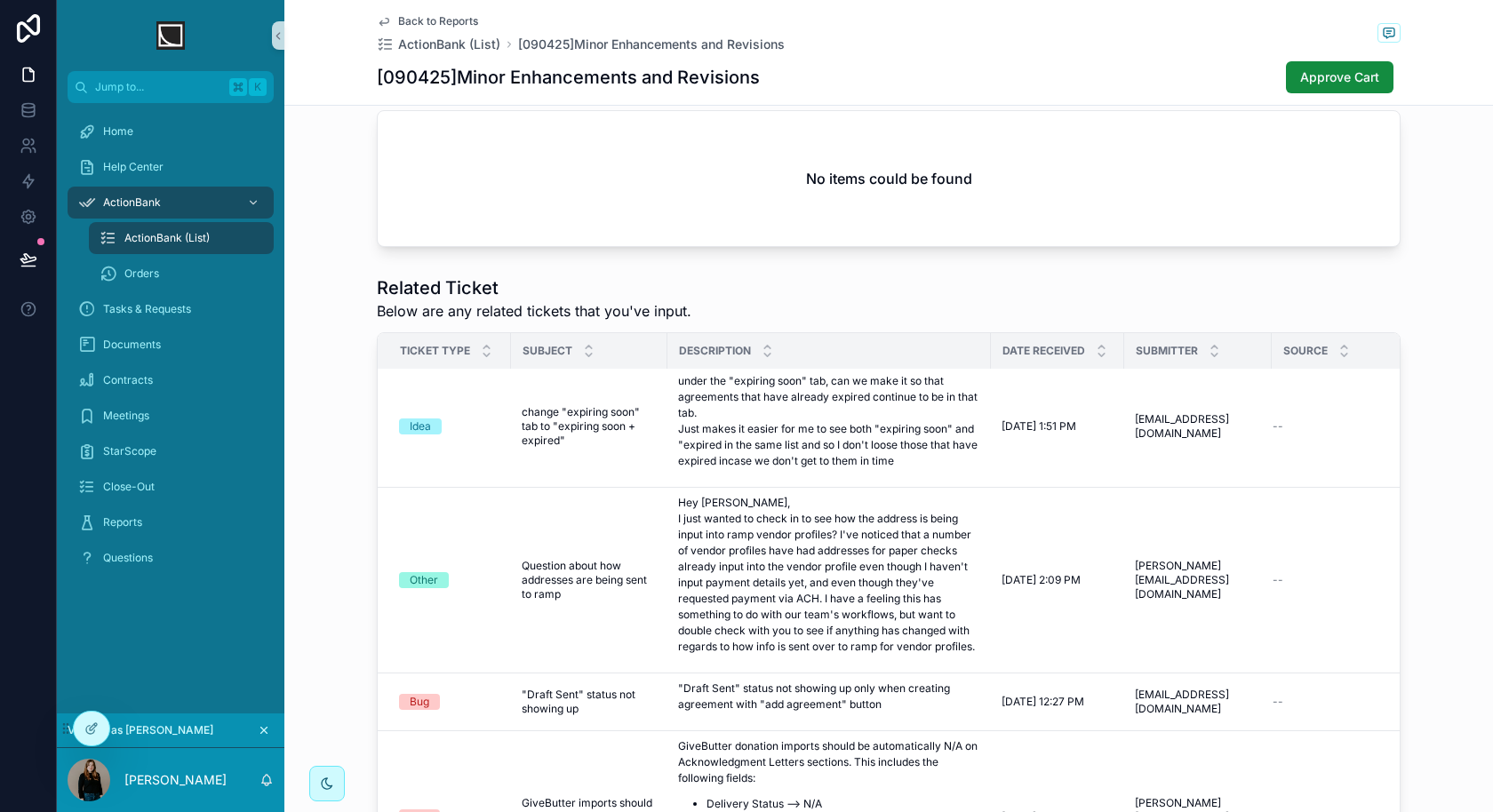
scroll to position [857, 0]
